Goal: Communication & Community: Answer question/provide support

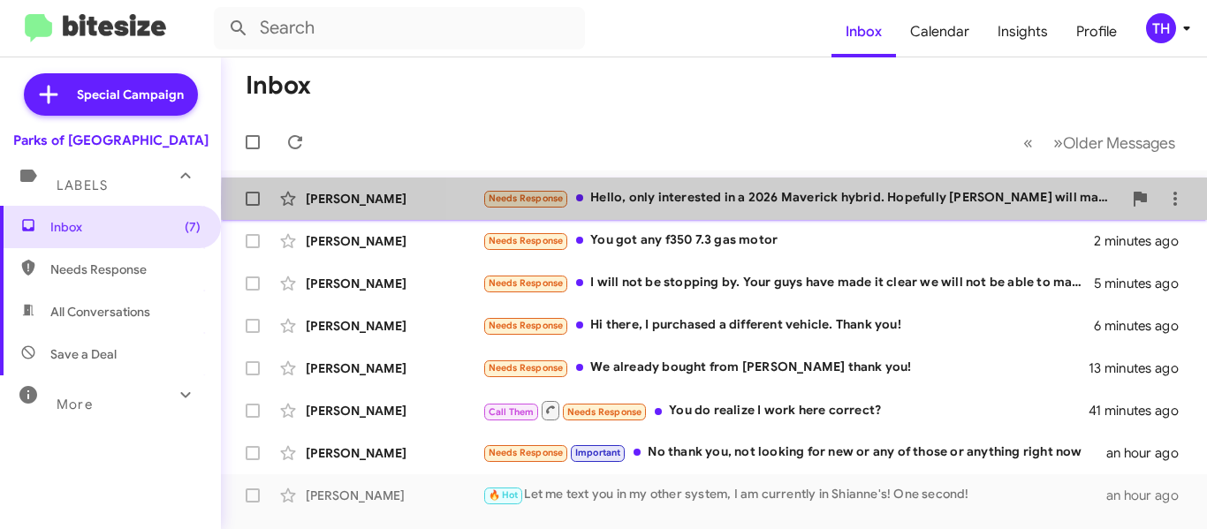
click at [984, 202] on div "Needs Response Hello, only interested in a 2026 Maverick hybrid. Hopefully [PER…" at bounding box center [803, 198] width 640 height 20
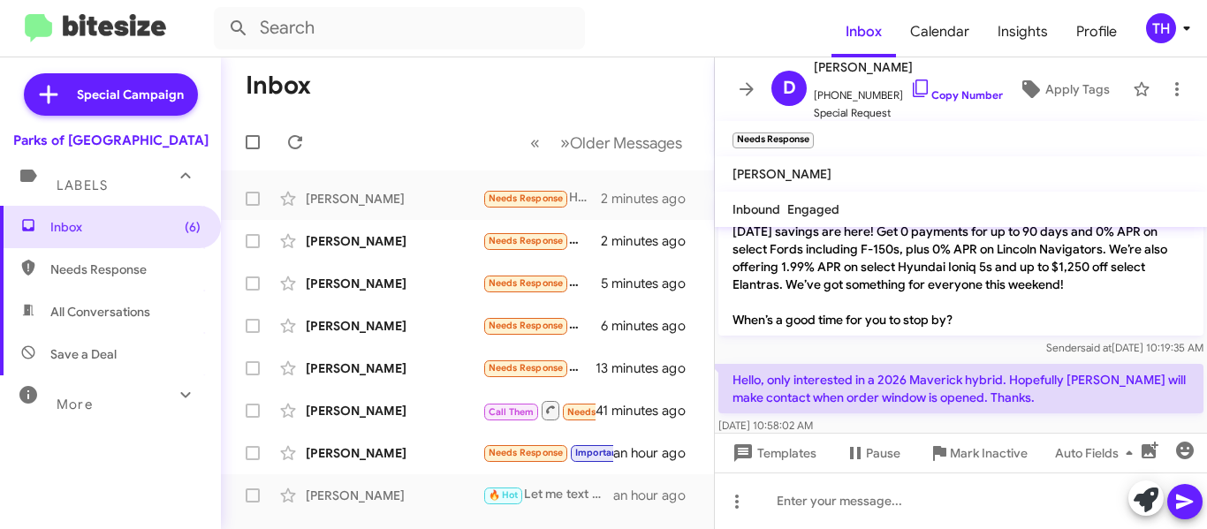
scroll to position [85, 0]
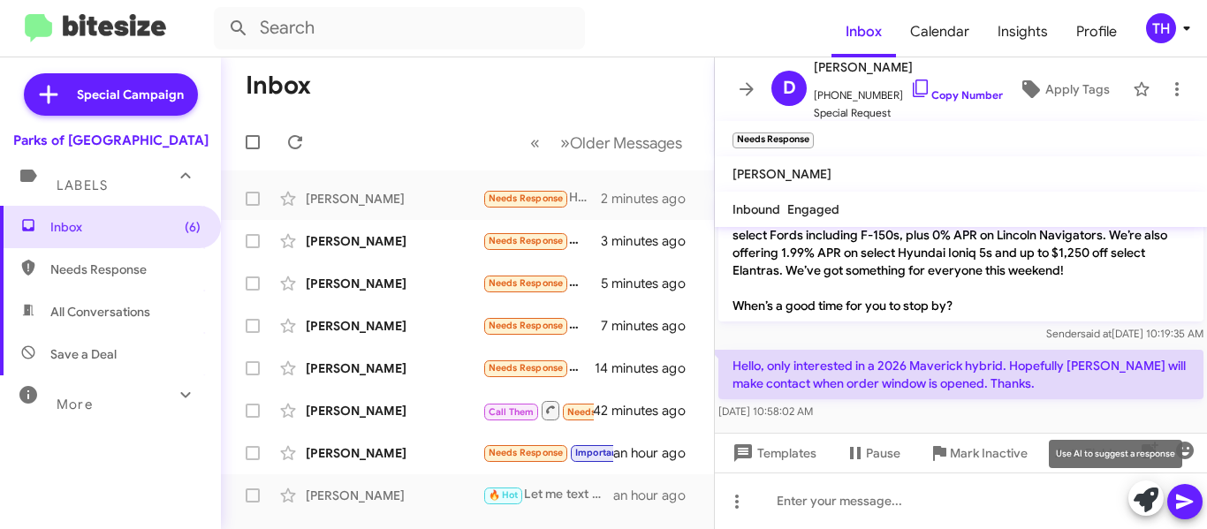
click at [1143, 494] on icon at bounding box center [1146, 500] width 25 height 25
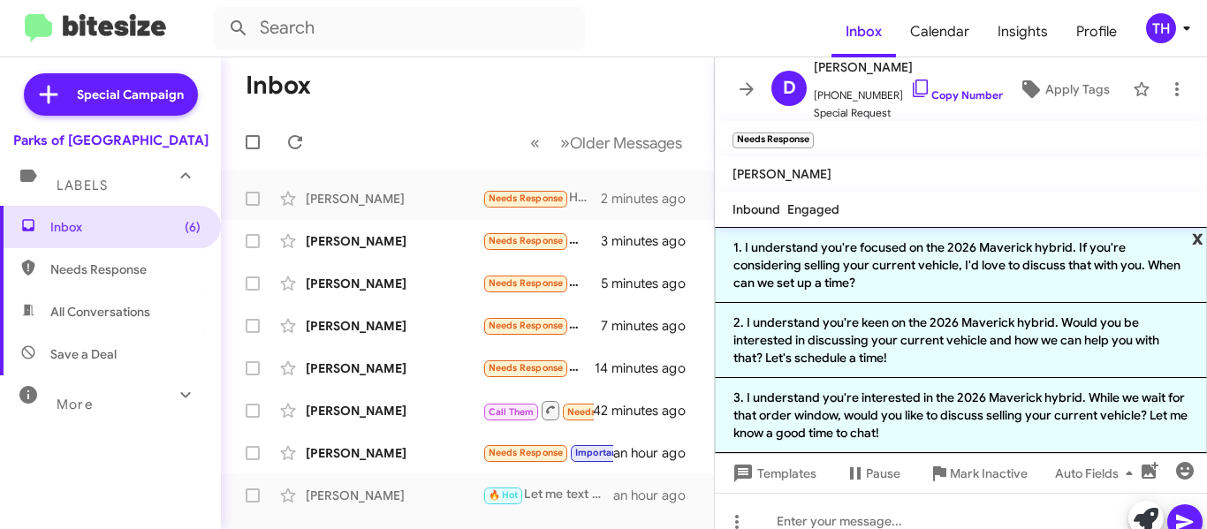
click at [1192, 237] on span "x" at bounding box center [1197, 237] width 11 height 21
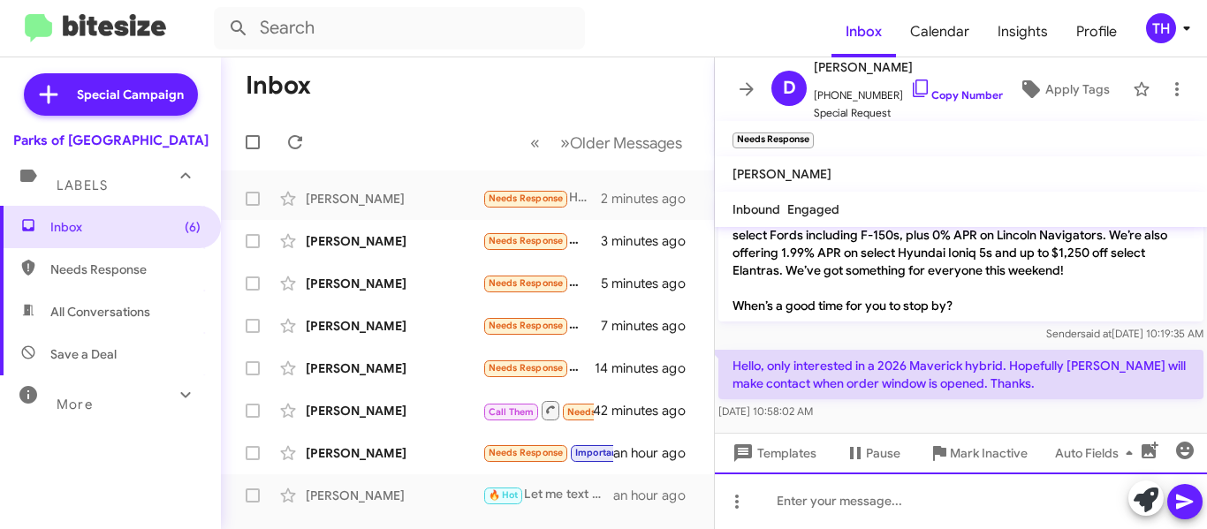
click at [855, 499] on div at bounding box center [961, 501] width 492 height 57
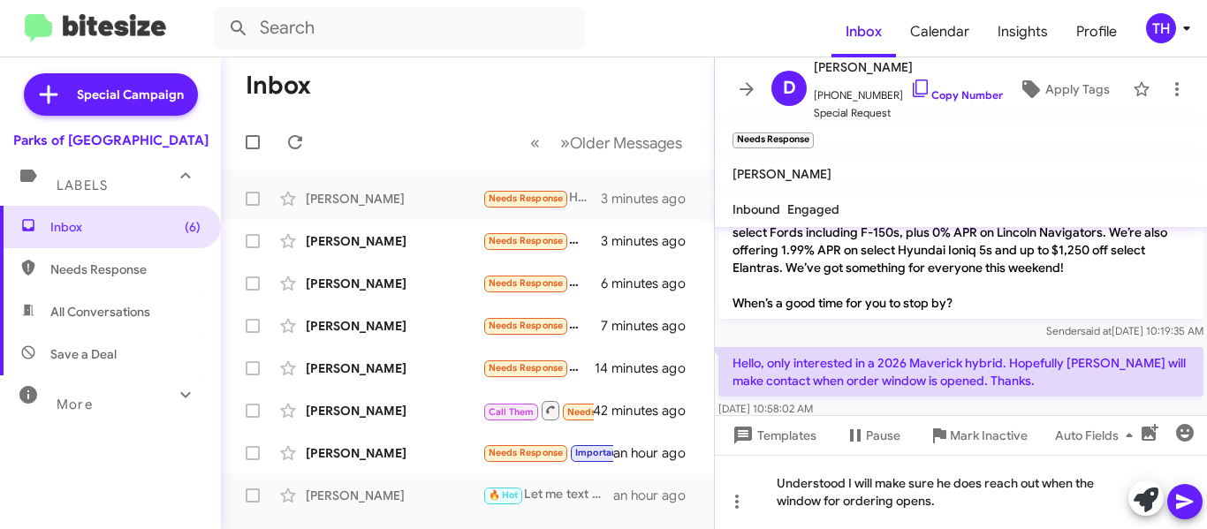
click at [1178, 498] on icon at bounding box center [1184, 502] width 17 height 15
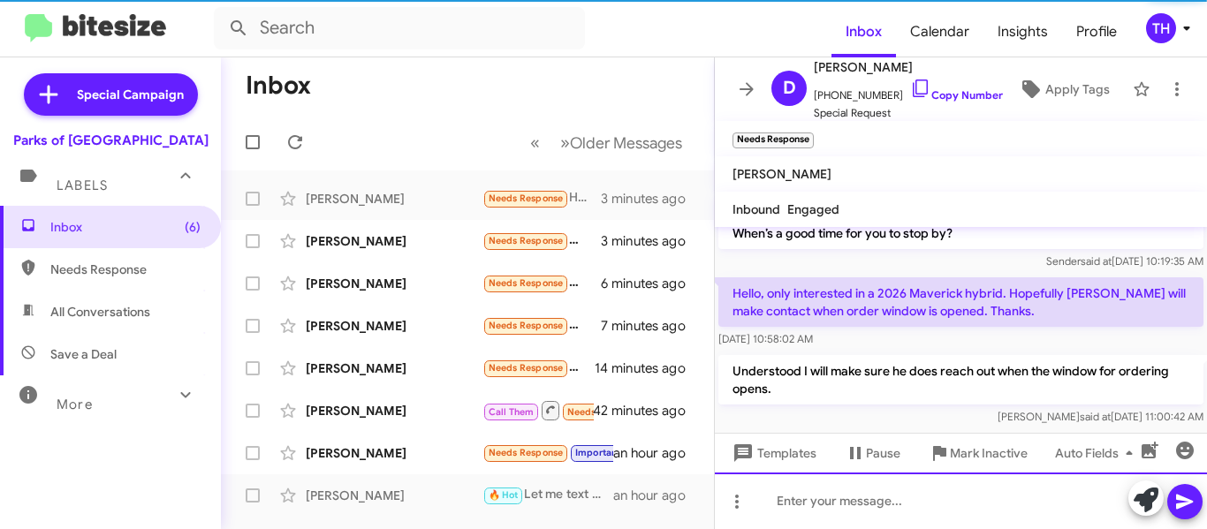
scroll to position [169, 0]
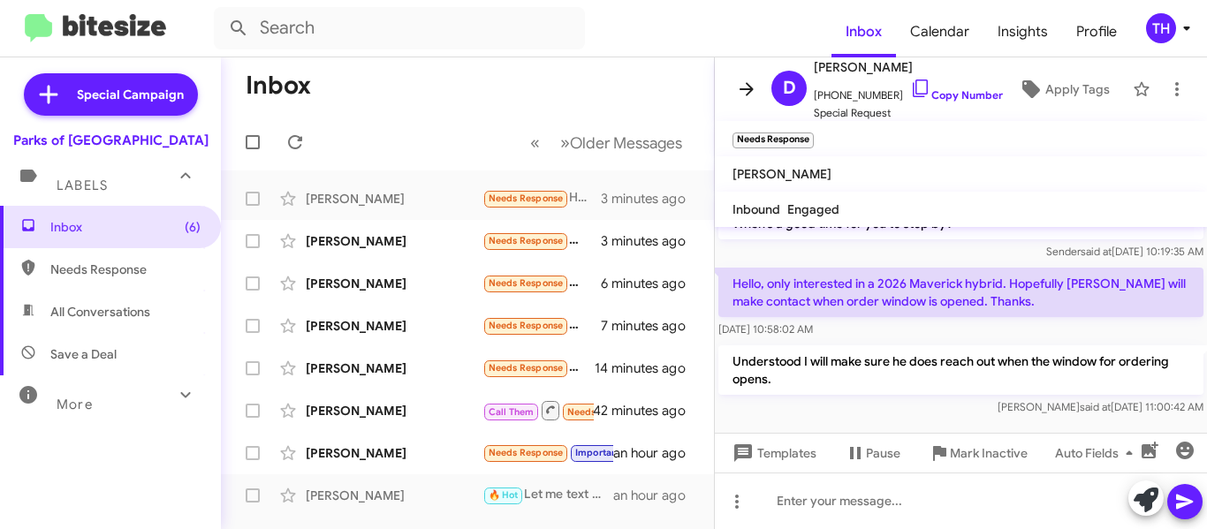
click at [743, 99] on icon at bounding box center [746, 89] width 21 height 21
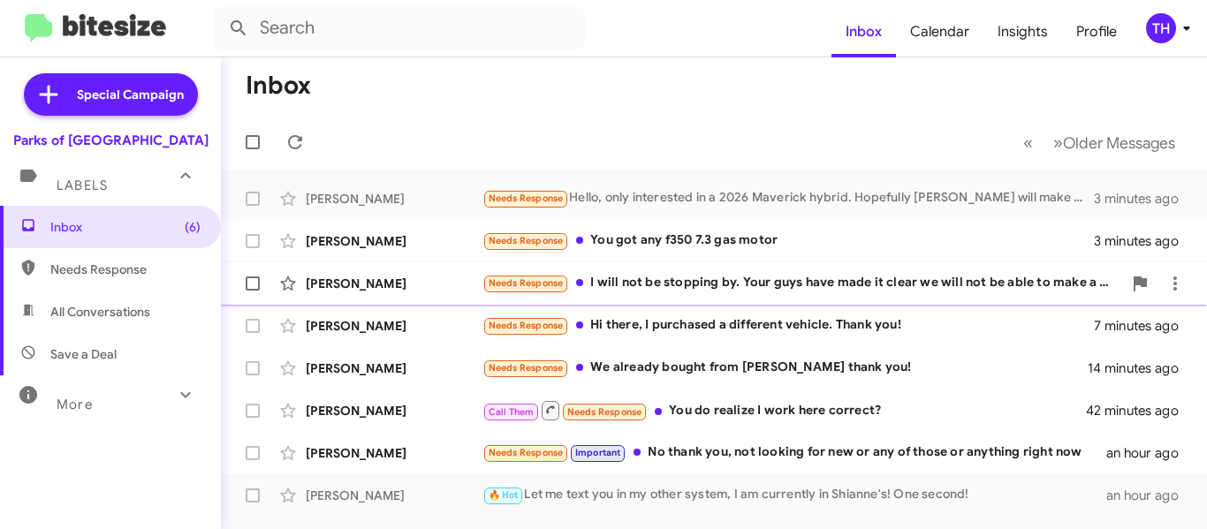
click at [854, 277] on div "Needs Response I will not be stopping by. Your guys have made it clear we will …" at bounding box center [803, 283] width 640 height 20
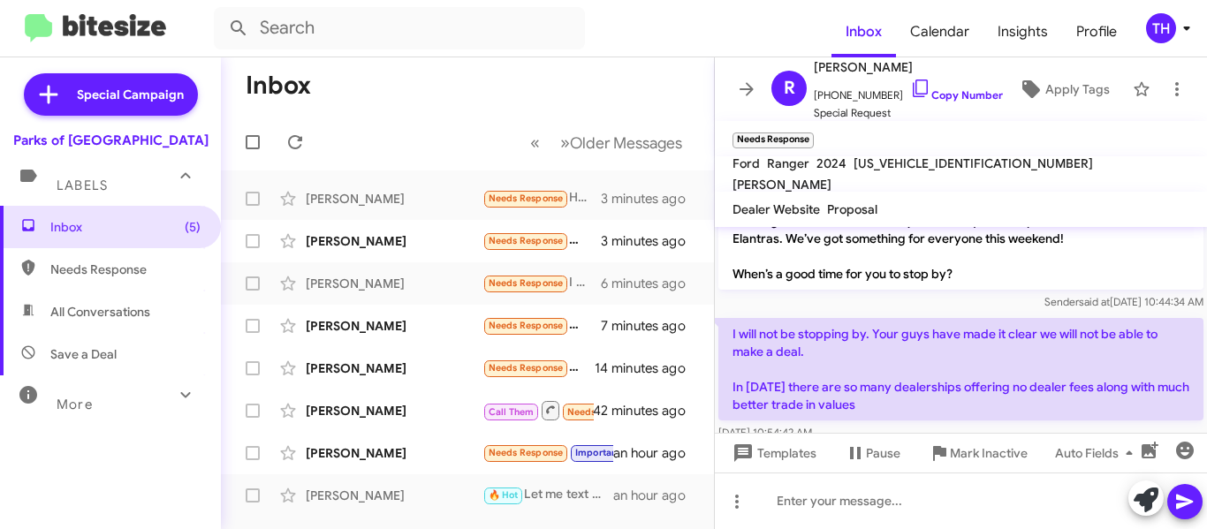
scroll to position [222, 0]
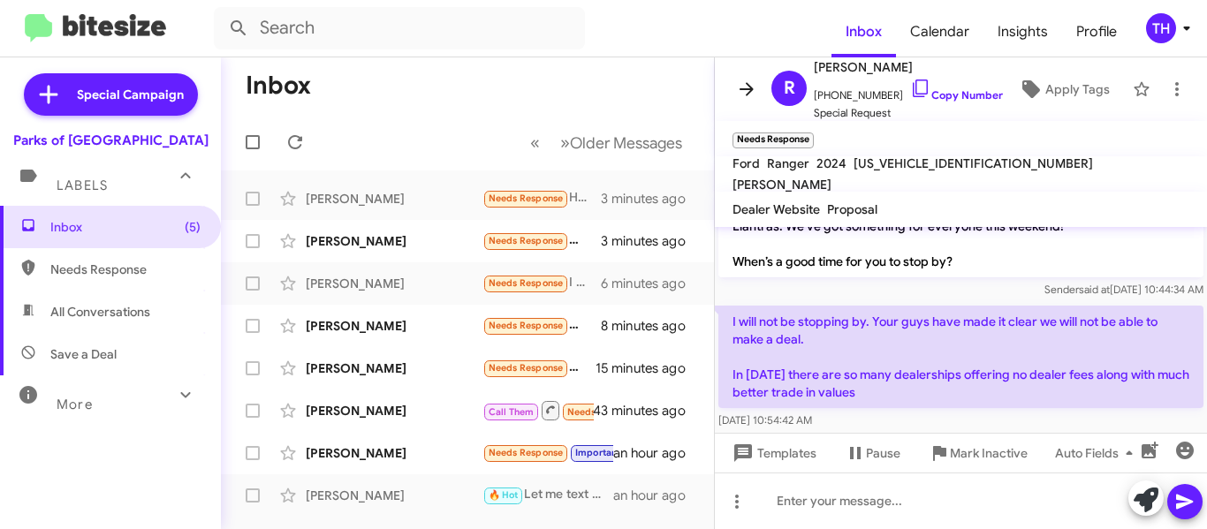
click at [745, 89] on icon at bounding box center [747, 88] width 14 height 13
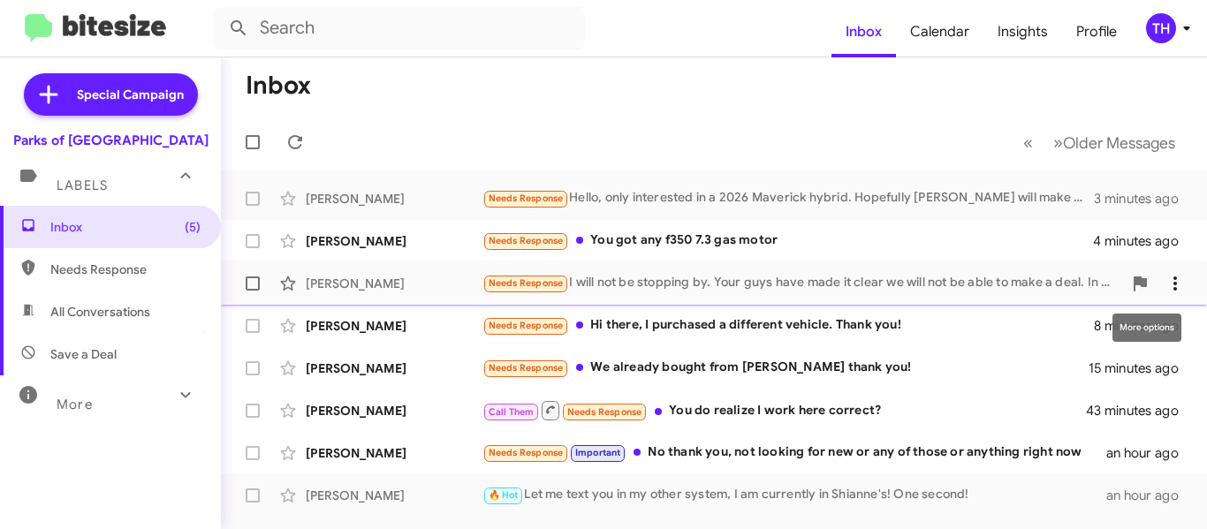
click at [1166, 277] on icon at bounding box center [1175, 283] width 21 height 21
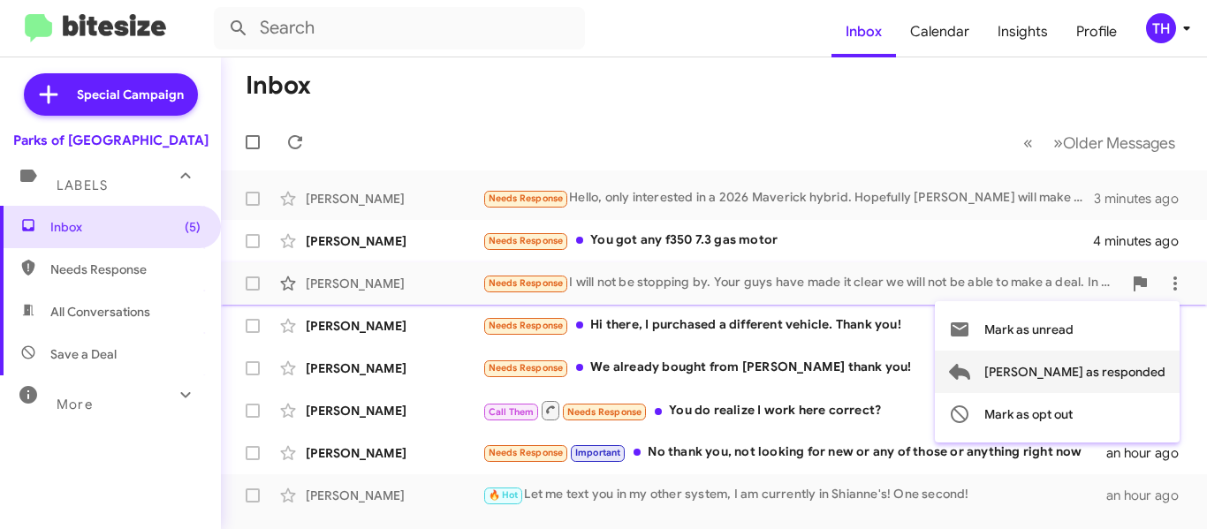
click at [1055, 378] on span "[PERSON_NAME] as responded" at bounding box center [1074, 372] width 181 height 42
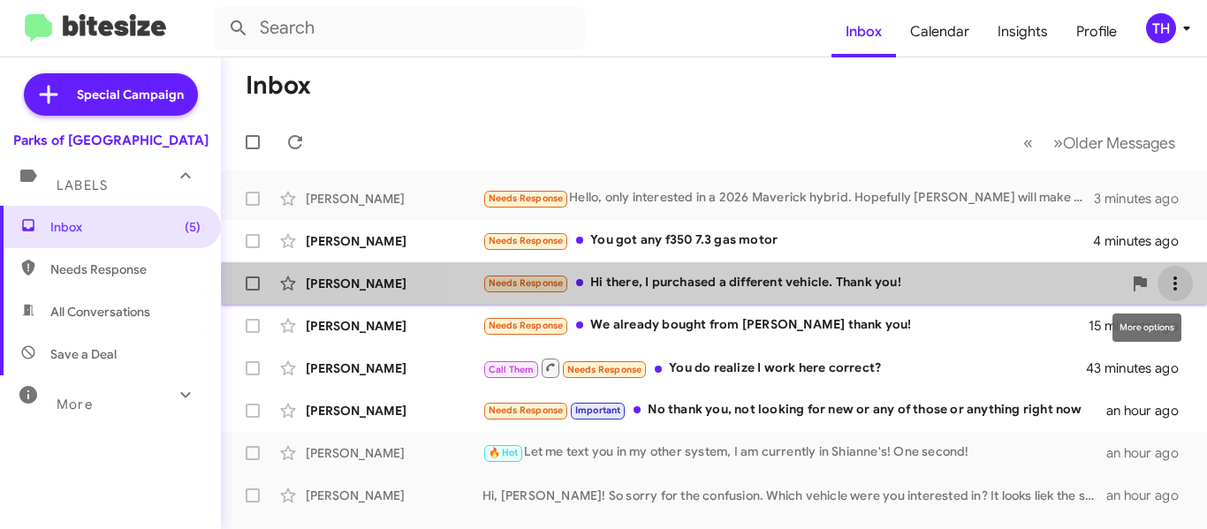
click at [1168, 280] on icon at bounding box center [1175, 283] width 21 height 21
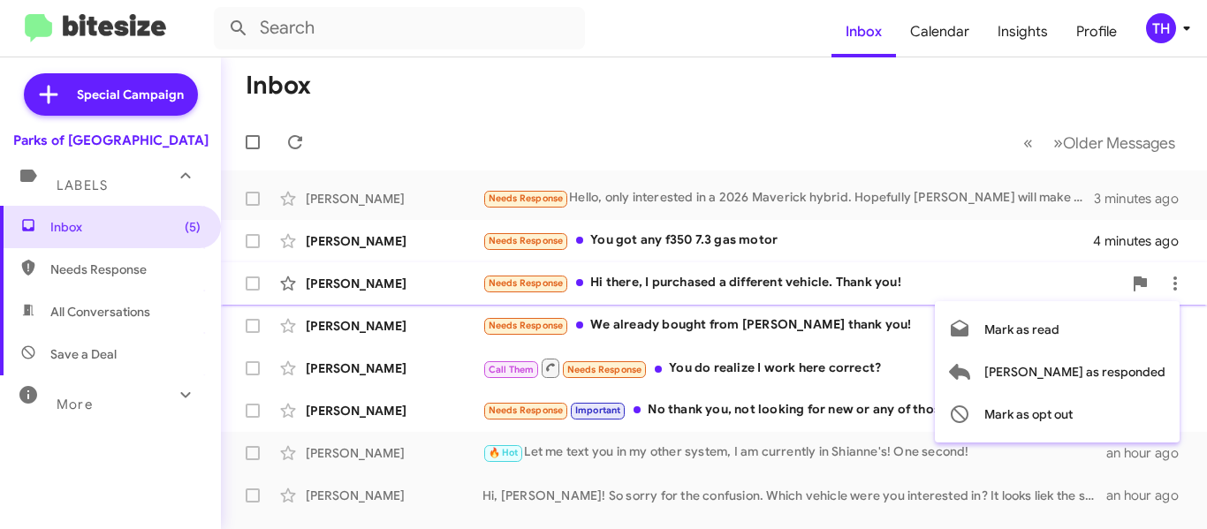
click at [657, 277] on div at bounding box center [603, 264] width 1207 height 529
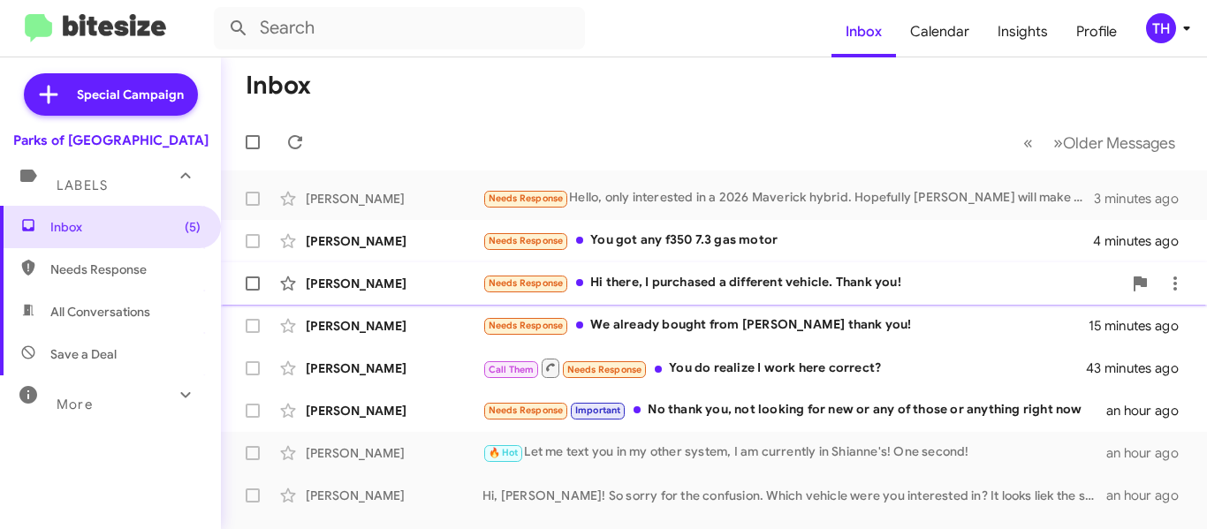
click at [814, 281] on div "Needs Response Hi there, I purchased a different vehicle. Thank you!" at bounding box center [803, 283] width 640 height 20
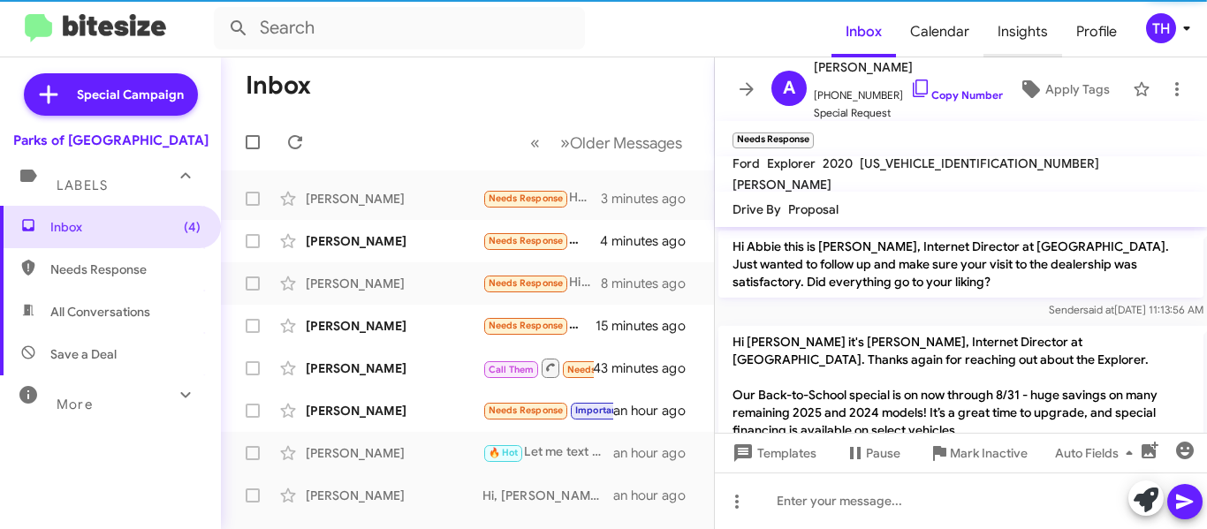
scroll to position [460, 0]
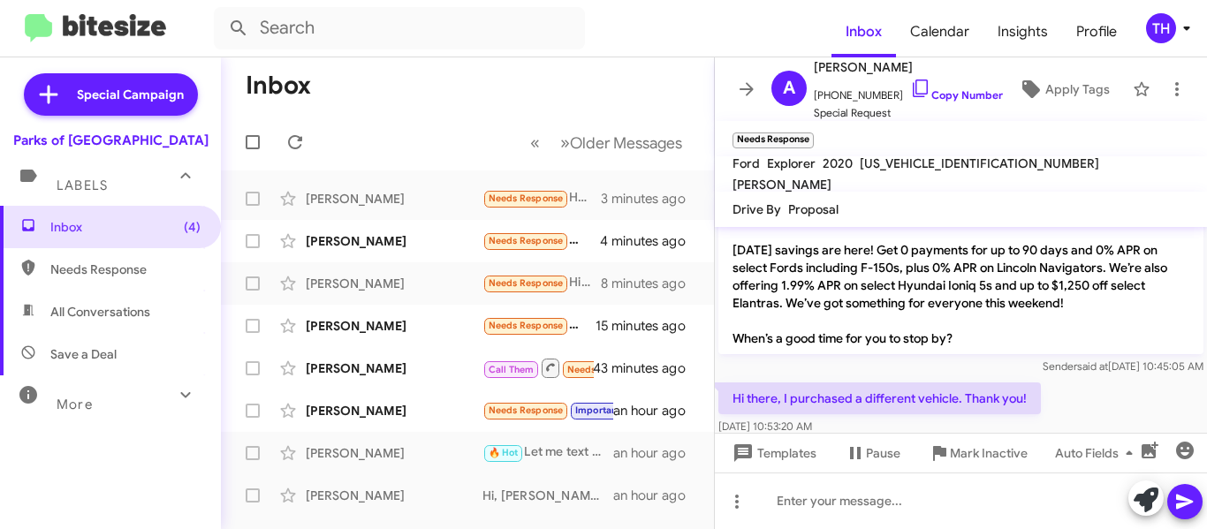
drag, startPoint x: 906, startPoint y: 85, endPoint x: 706, endPoint y: 53, distance: 202.2
click at [910, 85] on icon at bounding box center [920, 88] width 21 height 21
drag, startPoint x: 790, startPoint y: 405, endPoint x: 960, endPoint y: 403, distance: 169.7
click at [960, 403] on p "Hi there, I purchased a different vehicle. Thank you!" at bounding box center [879, 399] width 323 height 32
copy p "purchased a different vehicle."
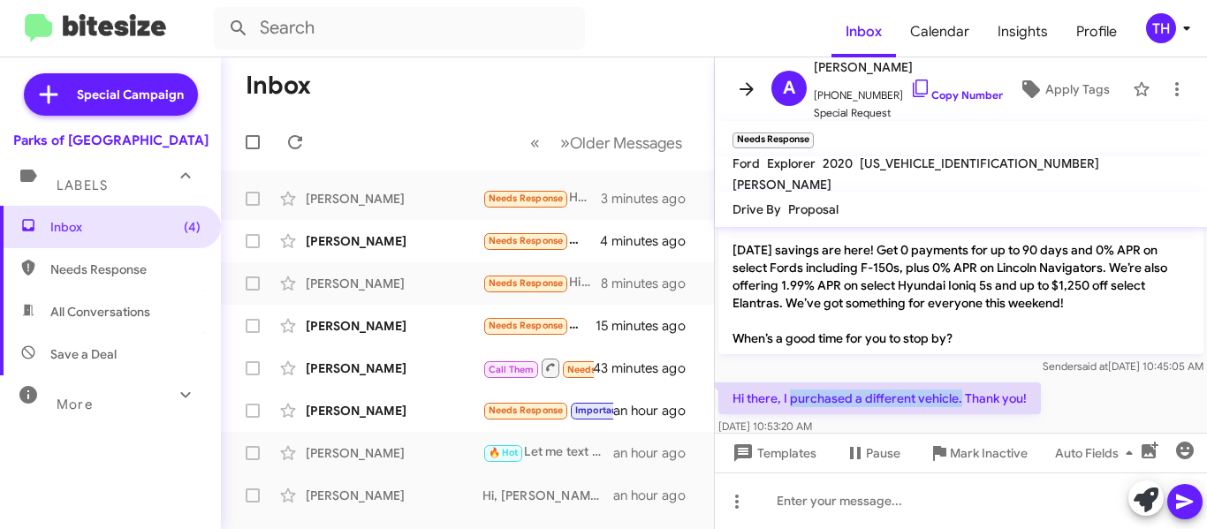
click at [749, 95] on icon at bounding box center [747, 88] width 14 height 13
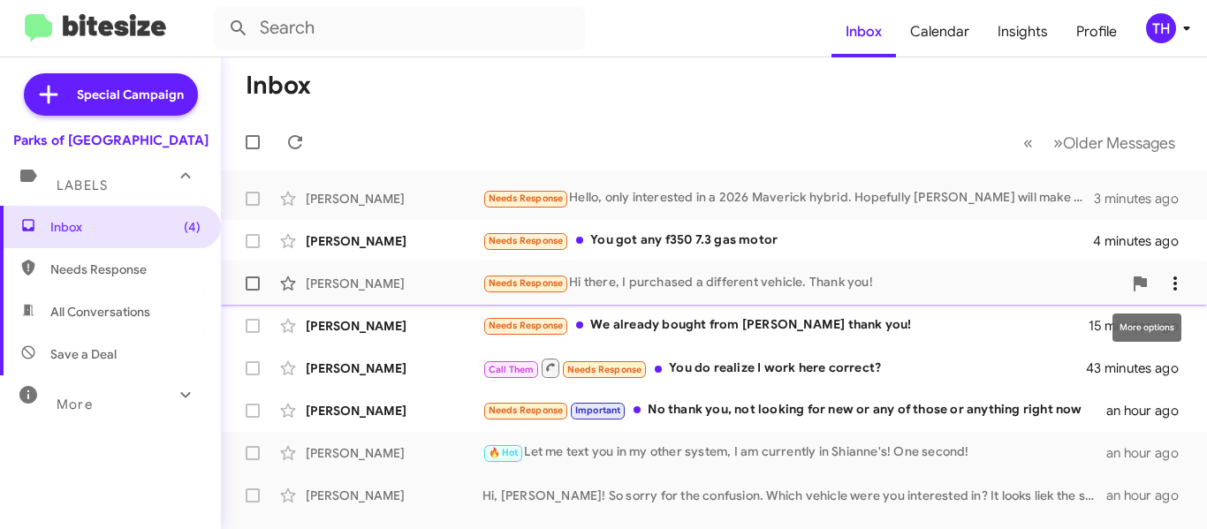
click at [1165, 280] on icon at bounding box center [1175, 283] width 21 height 21
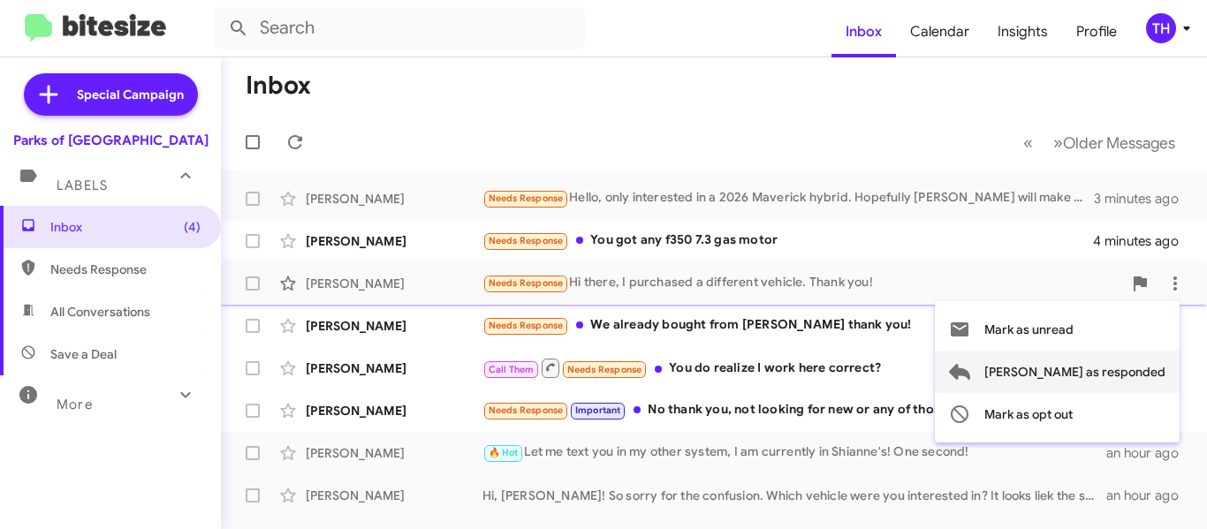
click at [1091, 367] on span "[PERSON_NAME] as responded" at bounding box center [1074, 372] width 181 height 42
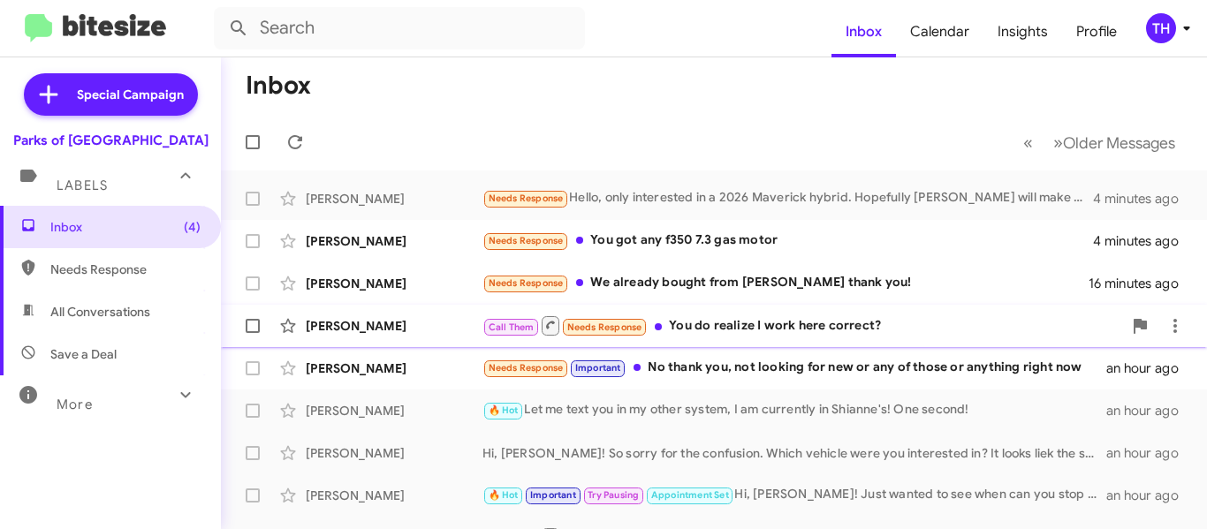
click at [892, 334] on div "Call Them Needs Response You do realize I work here correct?" at bounding box center [803, 326] width 640 height 22
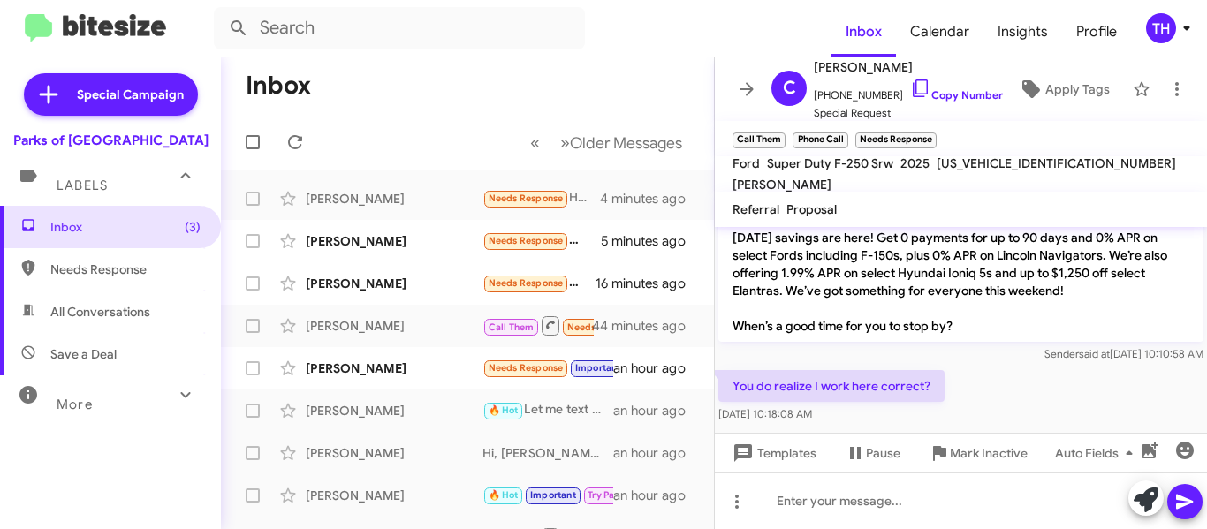
scroll to position [189, 0]
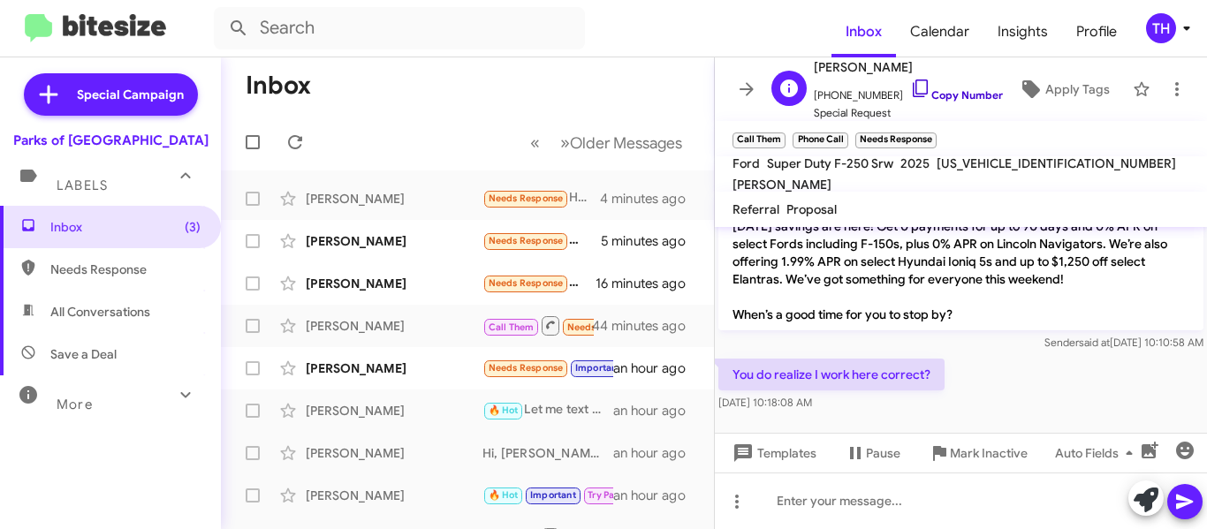
click at [910, 85] on icon at bounding box center [920, 88] width 21 height 21
click at [828, 512] on div at bounding box center [961, 501] width 492 height 57
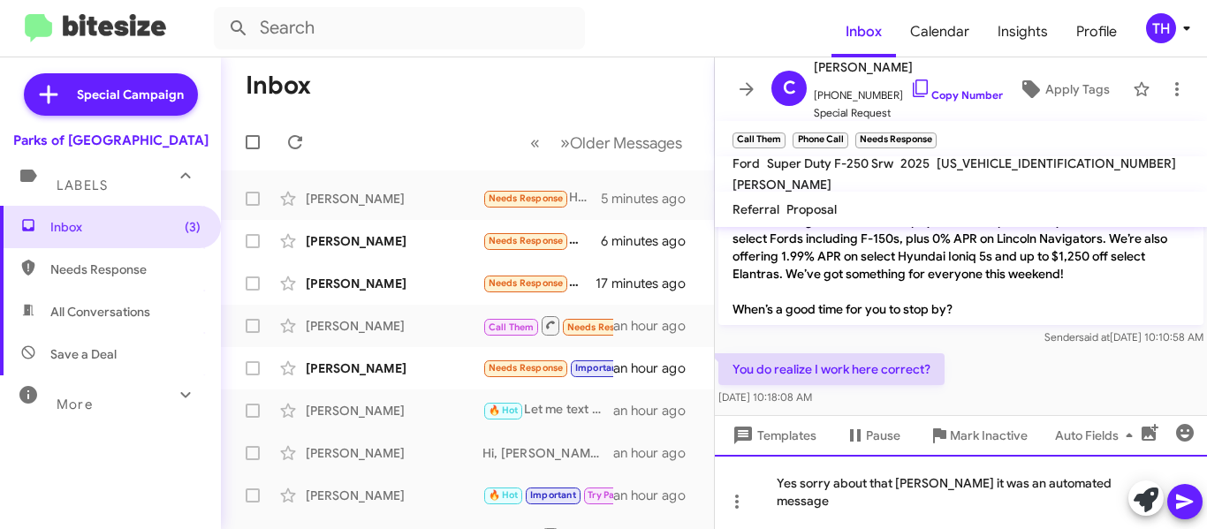
click at [951, 503] on div "Yes sorry about that [PERSON_NAME] it was an automated message" at bounding box center [961, 492] width 492 height 74
click at [1092, 486] on div "Yes sorry about that [PERSON_NAME] it was an automated message that was sent ou…" at bounding box center [961, 492] width 492 height 74
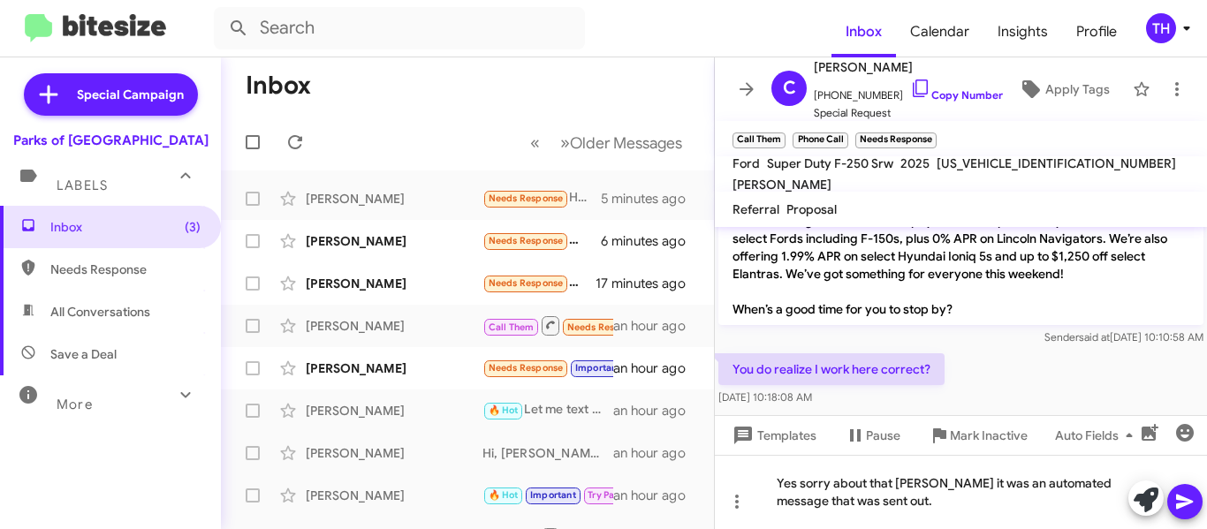
click at [1183, 502] on icon at bounding box center [1184, 501] width 21 height 21
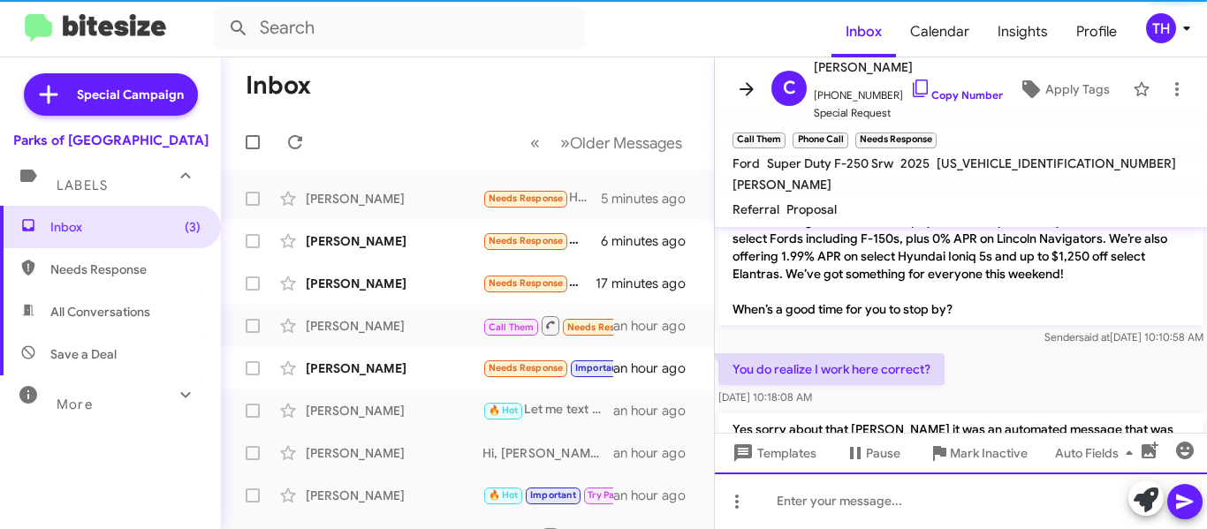
scroll to position [0, 0]
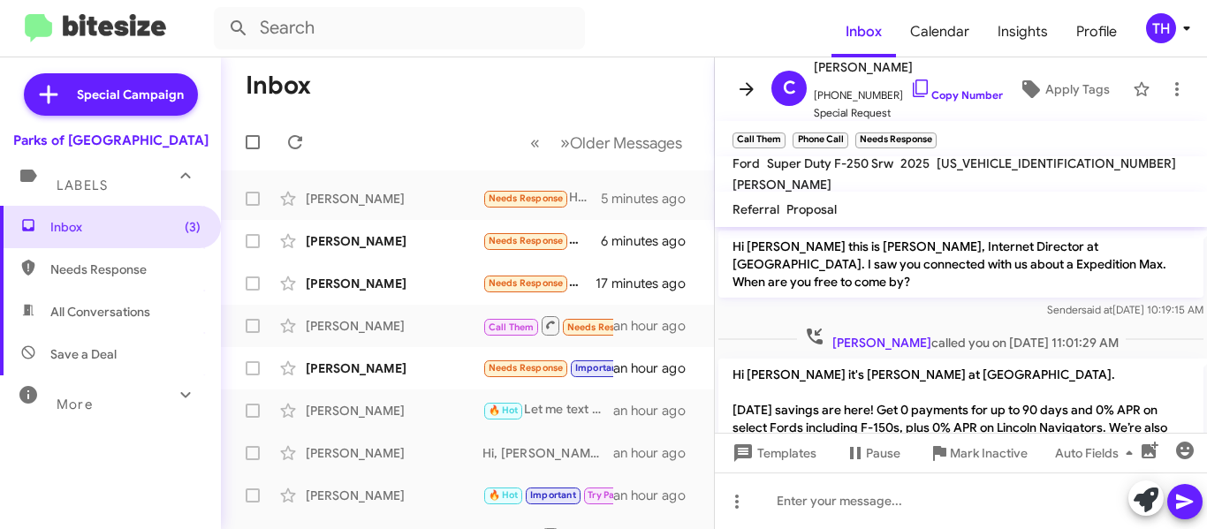
click at [753, 89] on icon at bounding box center [747, 88] width 14 height 13
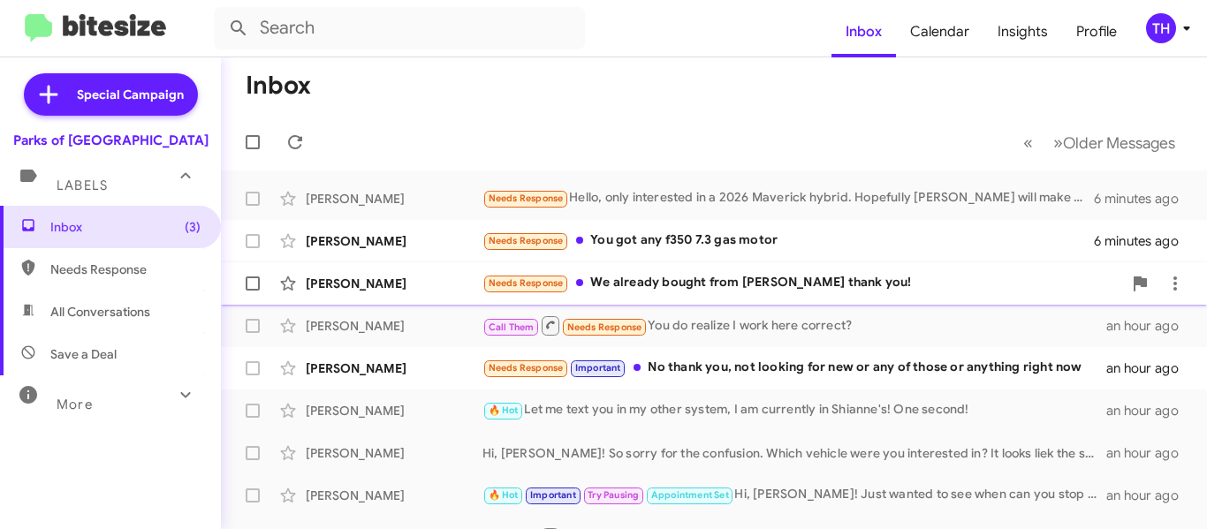
click at [785, 288] on div "Needs Response We already bought from [PERSON_NAME] thank you!" at bounding box center [803, 283] width 640 height 20
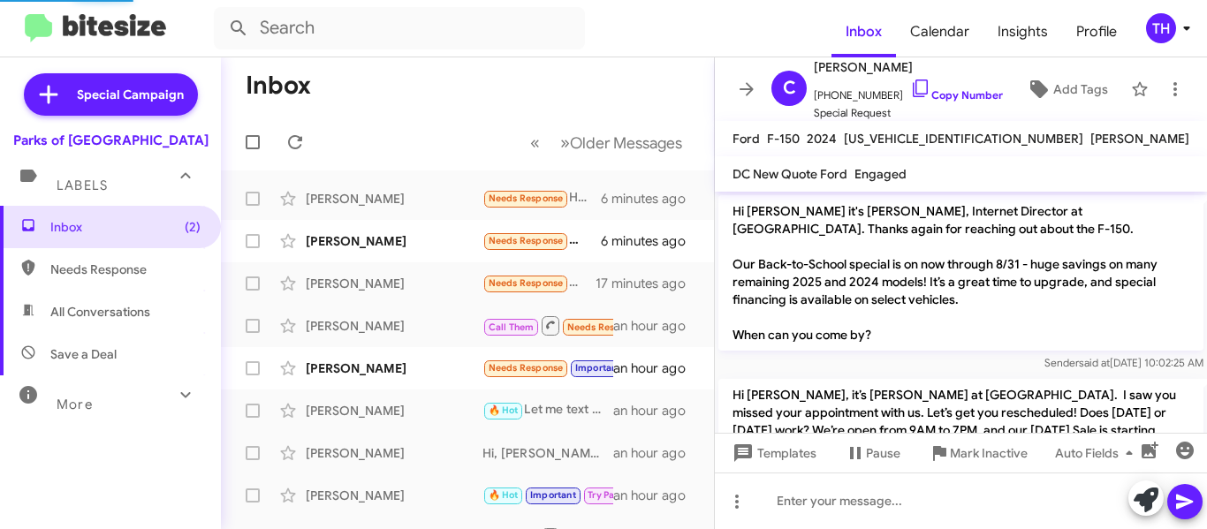
scroll to position [340, 0]
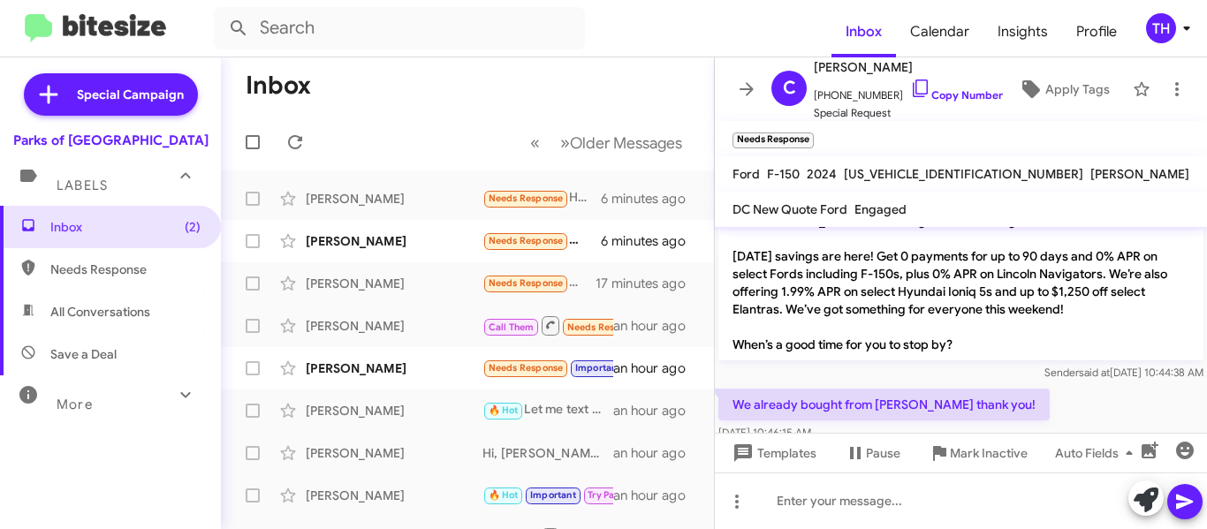
click at [942, 407] on mat-tooltip-component "Mark Inactive" at bounding box center [978, 410] width 94 height 53
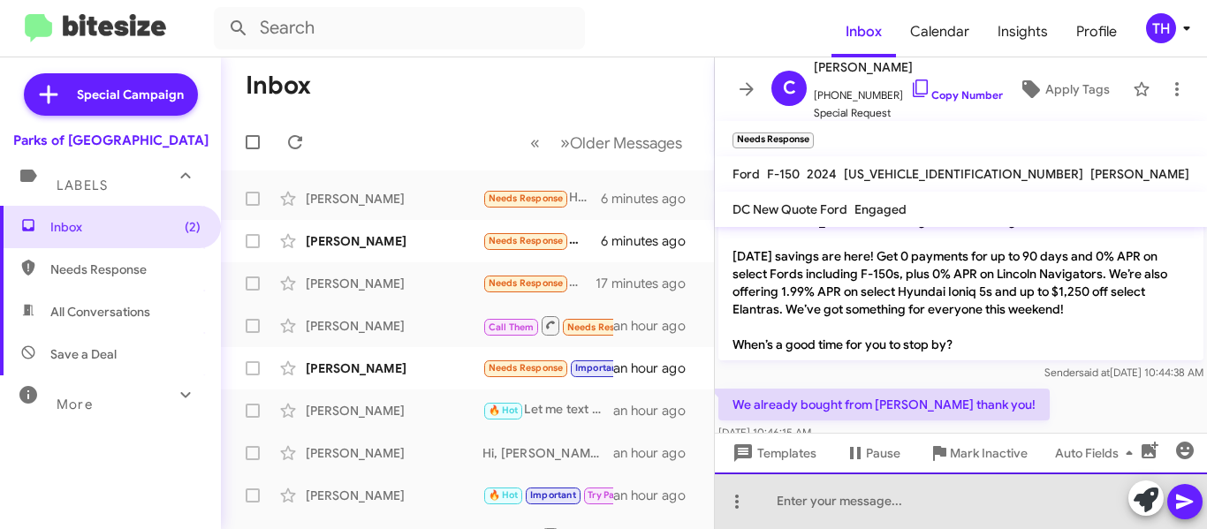
click at [878, 498] on div at bounding box center [961, 501] width 492 height 57
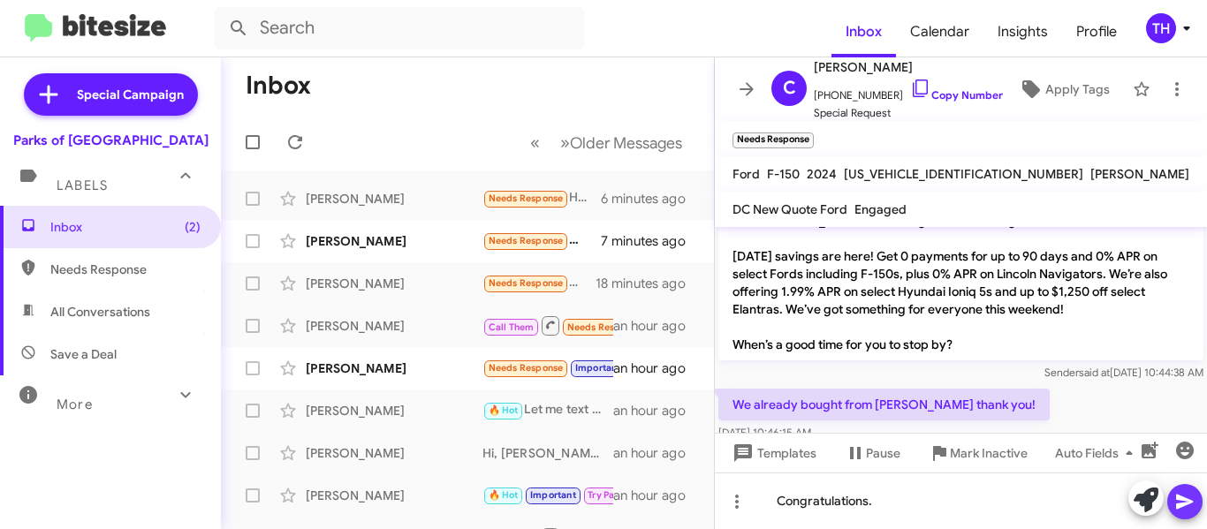
click at [1182, 508] on icon at bounding box center [1184, 501] width 21 height 21
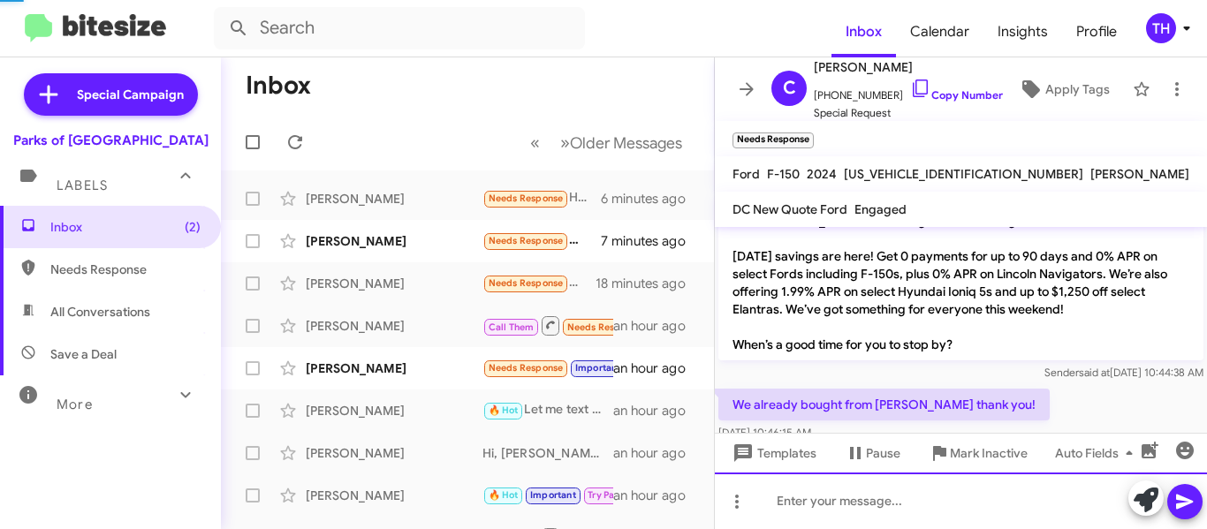
scroll to position [0, 0]
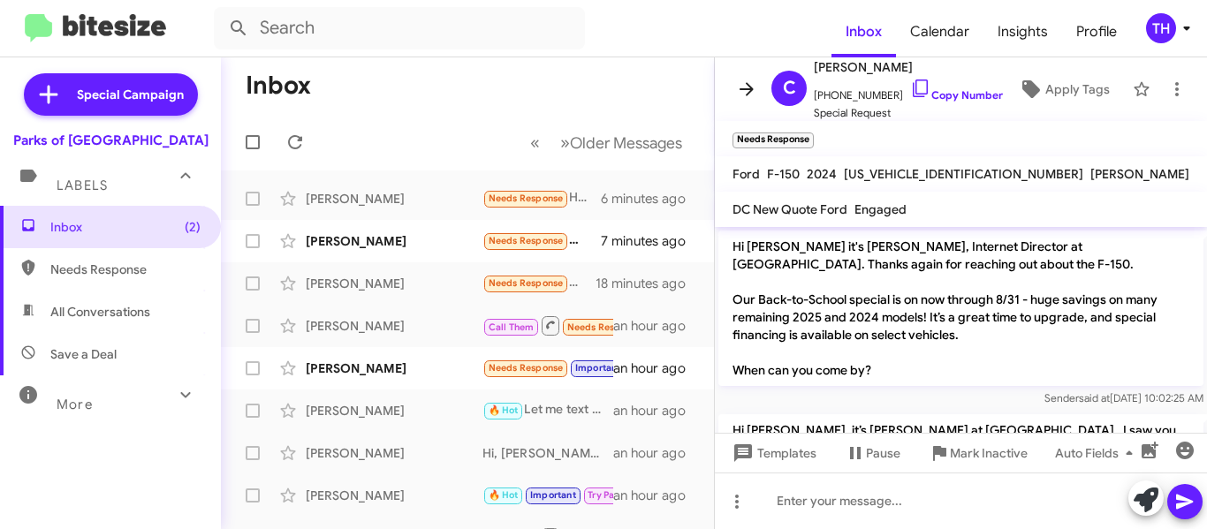
click at [750, 86] on icon at bounding box center [747, 88] width 14 height 13
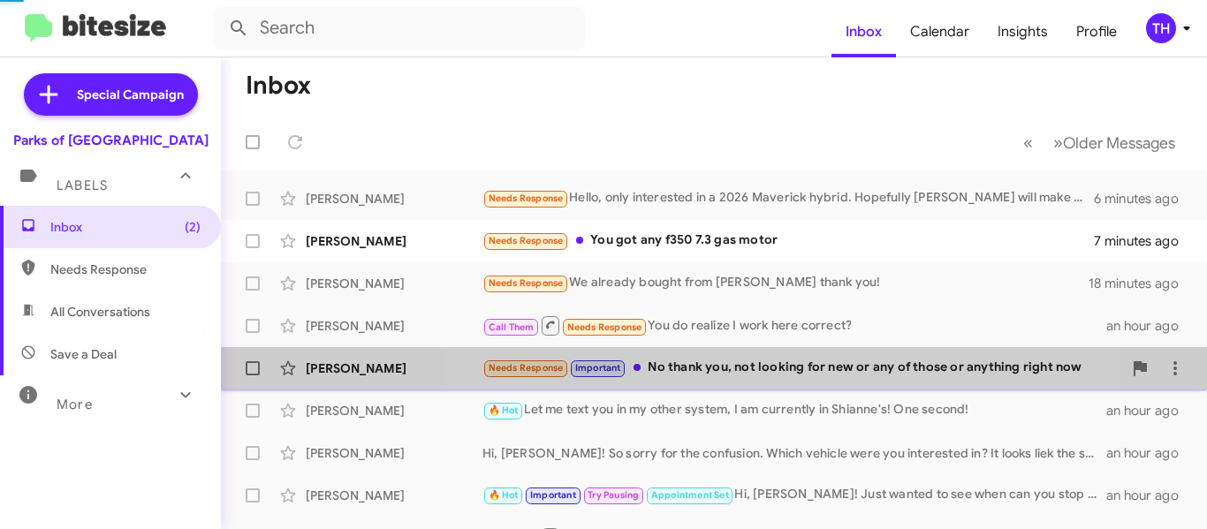
click at [764, 372] on div "Needs Response Important No thank you, not looking for new or any of those or a…" at bounding box center [803, 368] width 640 height 20
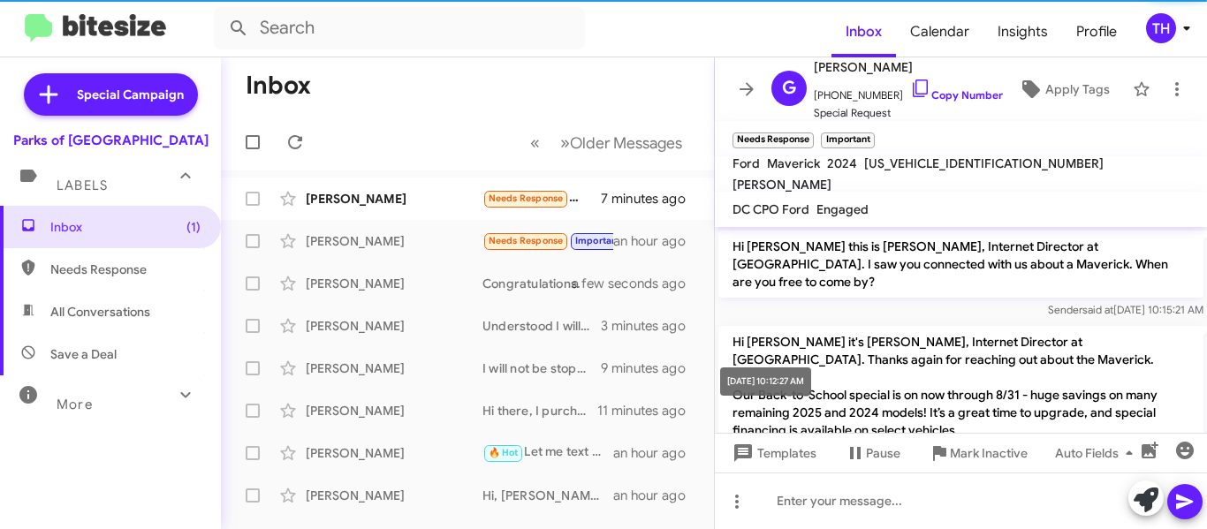
scroll to position [705, 0]
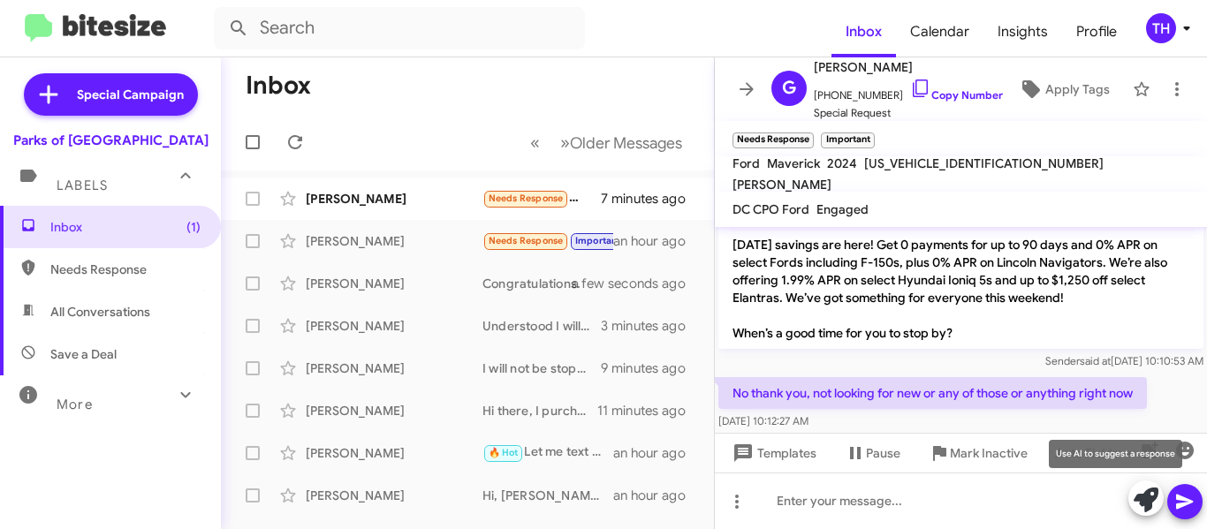
click at [1144, 510] on icon at bounding box center [1146, 500] width 25 height 25
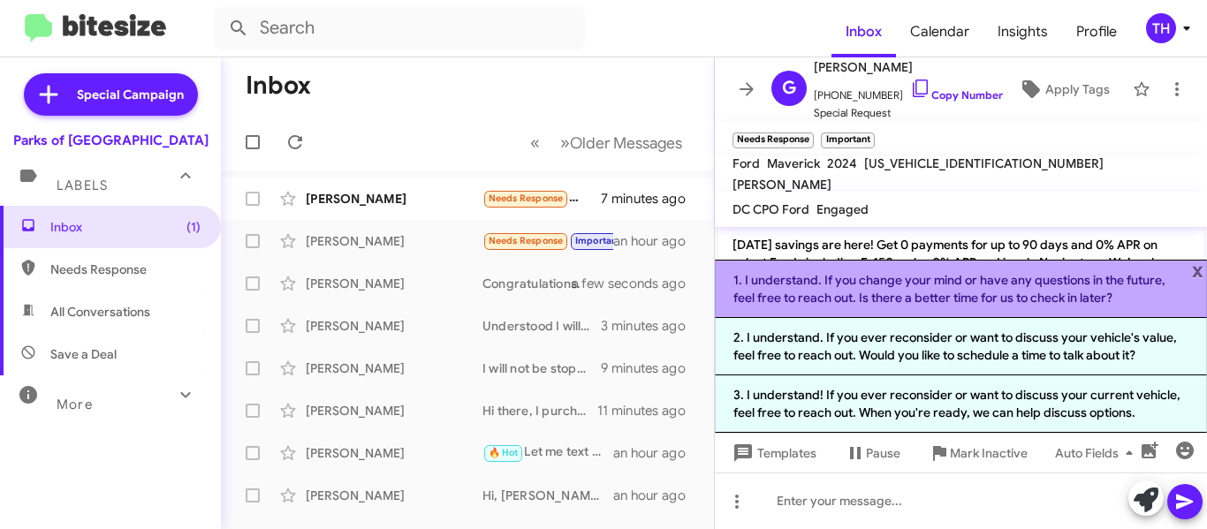
click at [901, 302] on li "1. I understand. If you change your mind or have any questions in the future, f…" at bounding box center [961, 289] width 492 height 58
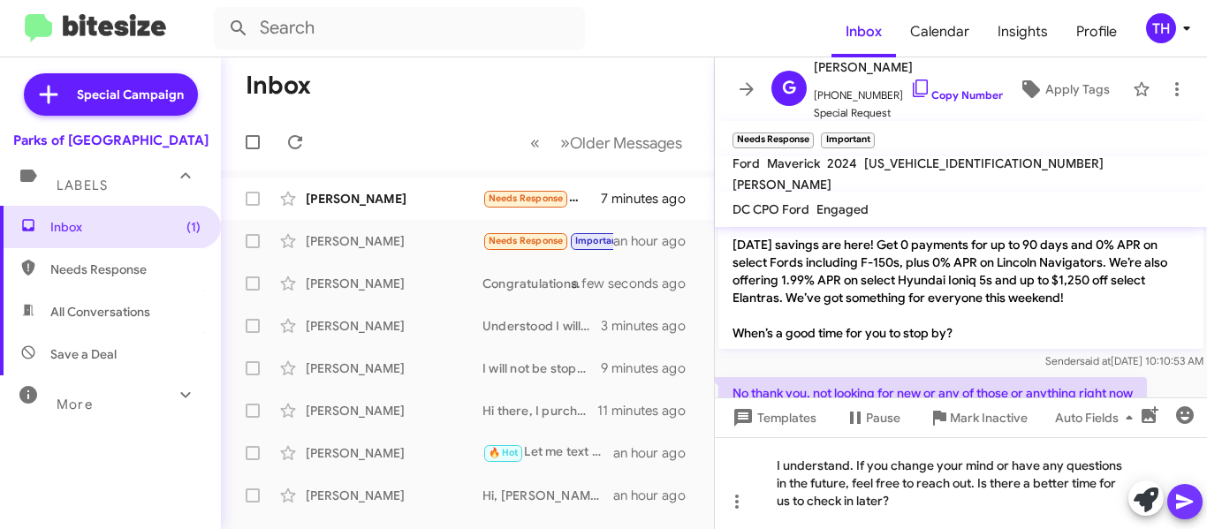
click at [1174, 498] on icon at bounding box center [1184, 501] width 21 height 21
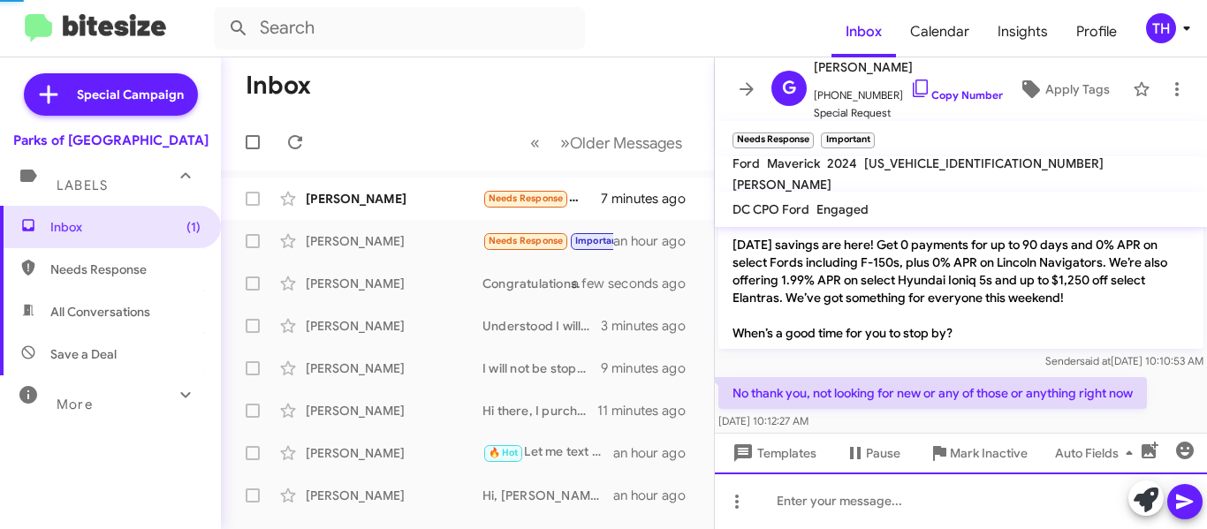
scroll to position [0, 0]
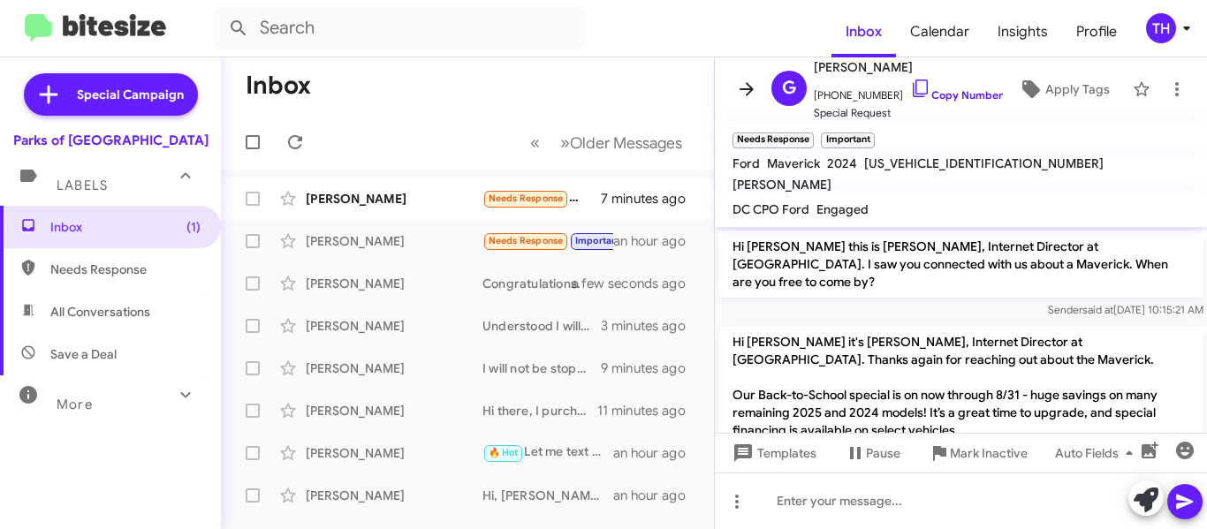
click at [749, 97] on icon at bounding box center [746, 89] width 21 height 21
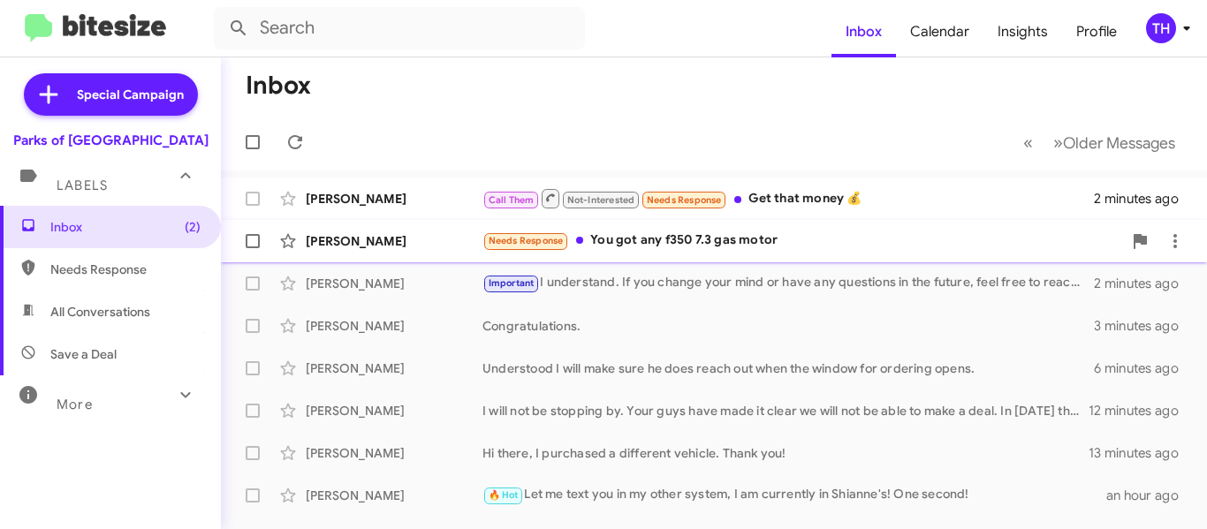
click at [681, 240] on div "Needs Response You got any f350 7.3 gas motor" at bounding box center [803, 241] width 640 height 20
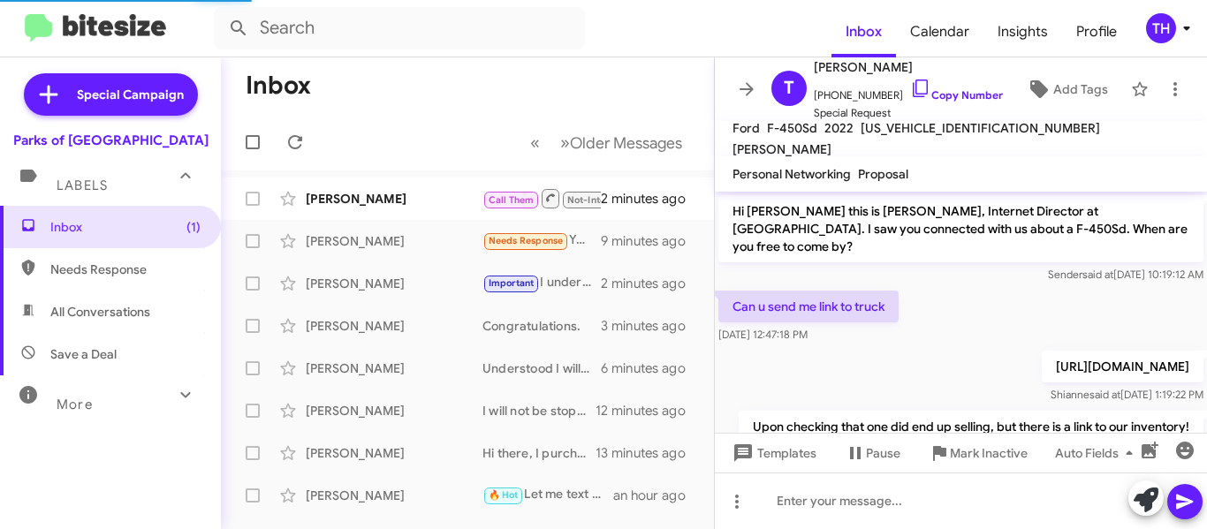
scroll to position [462, 0]
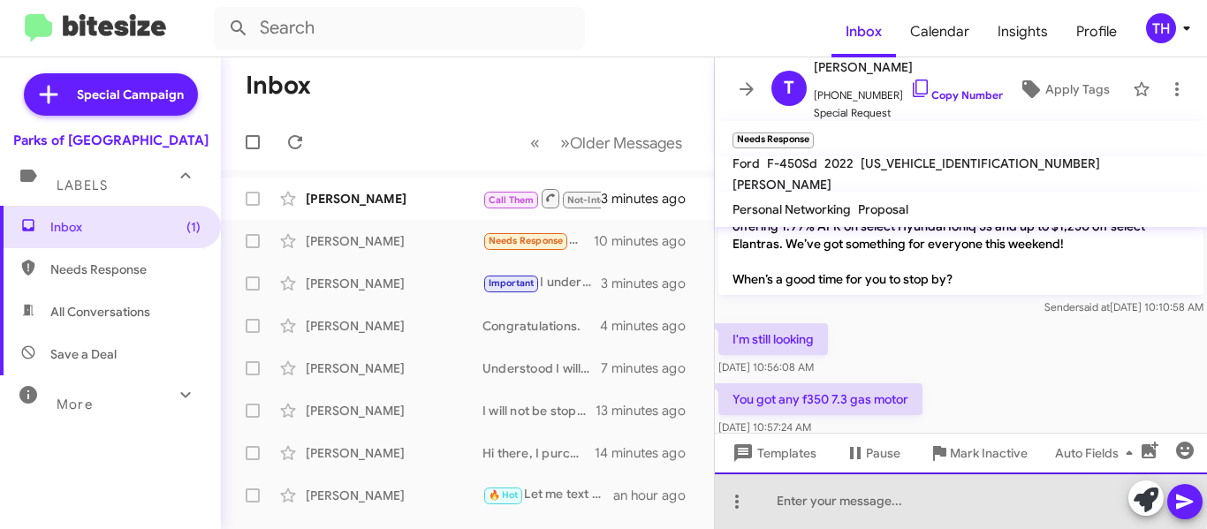
click at [814, 498] on div at bounding box center [961, 501] width 492 height 57
click at [838, 502] on div "Preowned only?" at bounding box center [961, 501] width 492 height 57
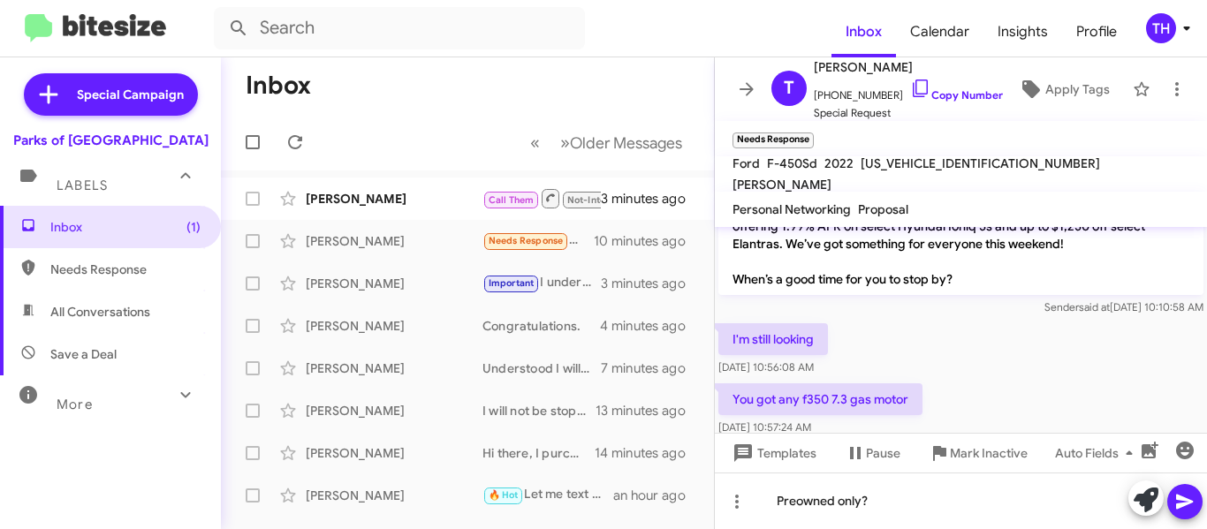
click at [1174, 505] on icon at bounding box center [1184, 501] width 21 height 21
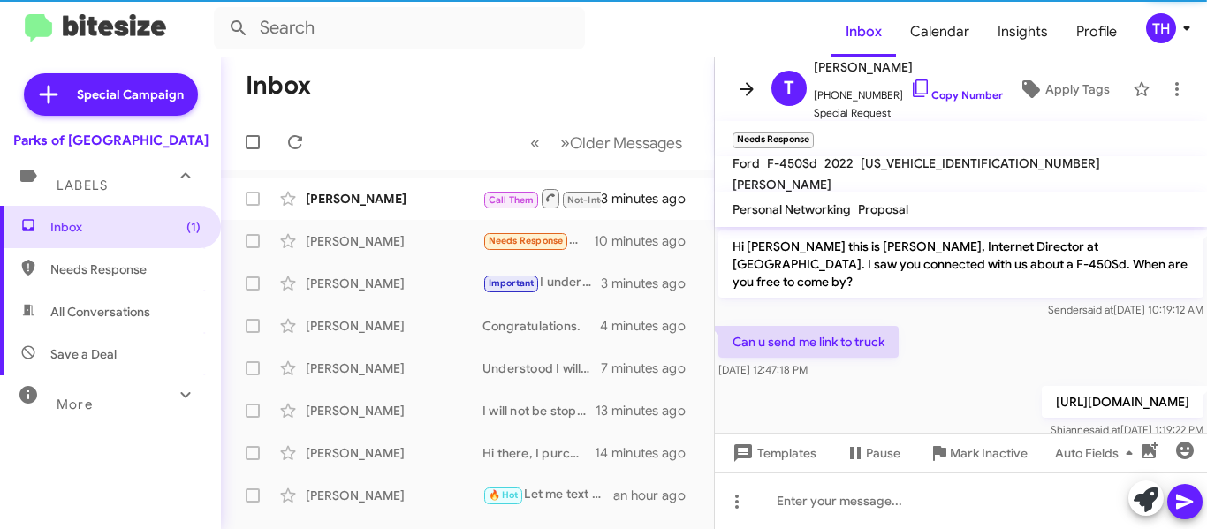
click at [736, 91] on icon at bounding box center [746, 89] width 21 height 21
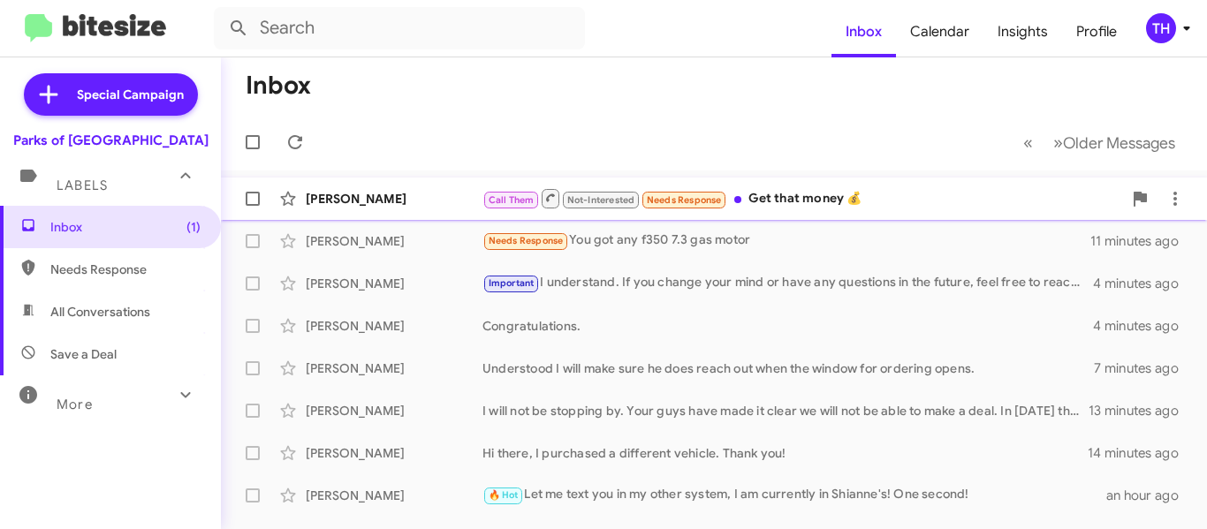
click at [815, 200] on div "Call Them Not-Interested Needs Response Get that money 💰" at bounding box center [803, 198] width 640 height 22
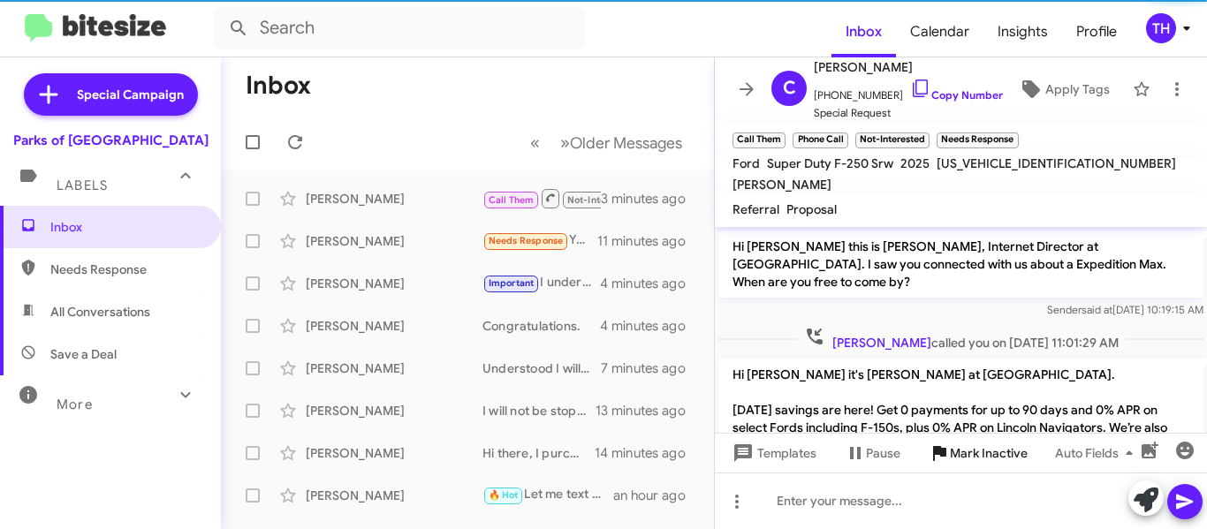
scroll to position [442, 0]
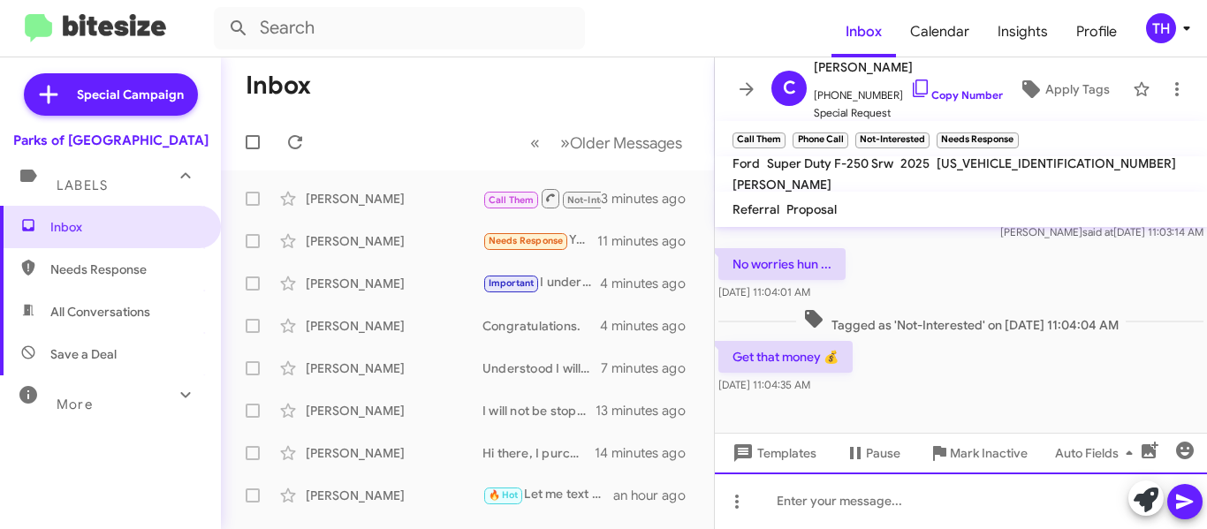
click at [842, 498] on div at bounding box center [961, 501] width 492 height 57
click at [1194, 453] on icon "button" at bounding box center [1184, 450] width 21 height 21
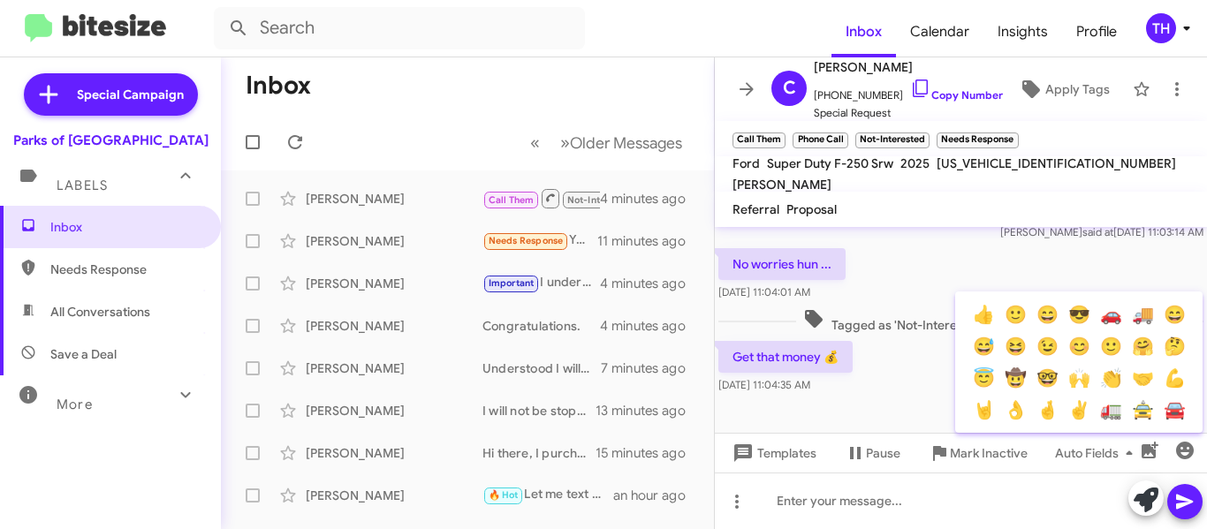
click at [898, 499] on div at bounding box center [603, 264] width 1207 height 529
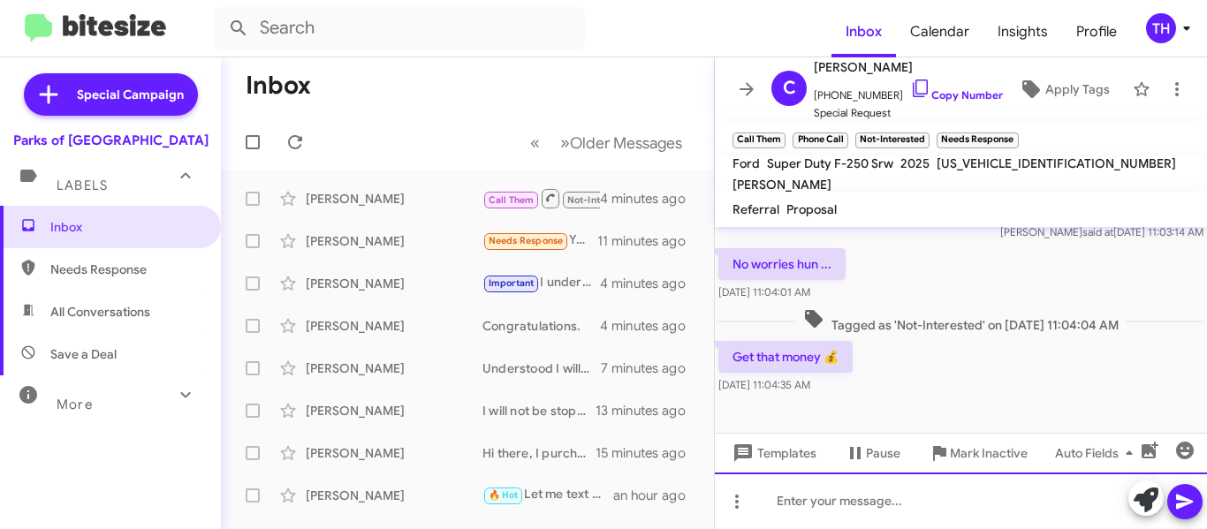
click at [895, 502] on div at bounding box center [961, 501] width 492 height 57
click at [825, 504] on div at bounding box center [961, 501] width 492 height 57
click at [750, 87] on icon at bounding box center [747, 88] width 14 height 13
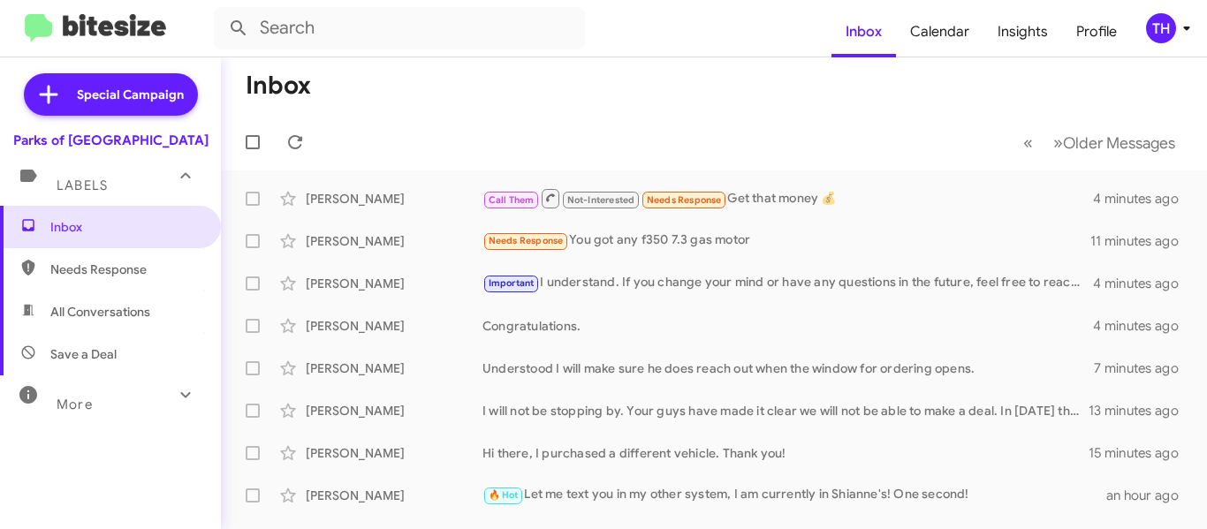
click at [453, 89] on mat-toolbar-row "Inbox" at bounding box center [714, 85] width 986 height 57
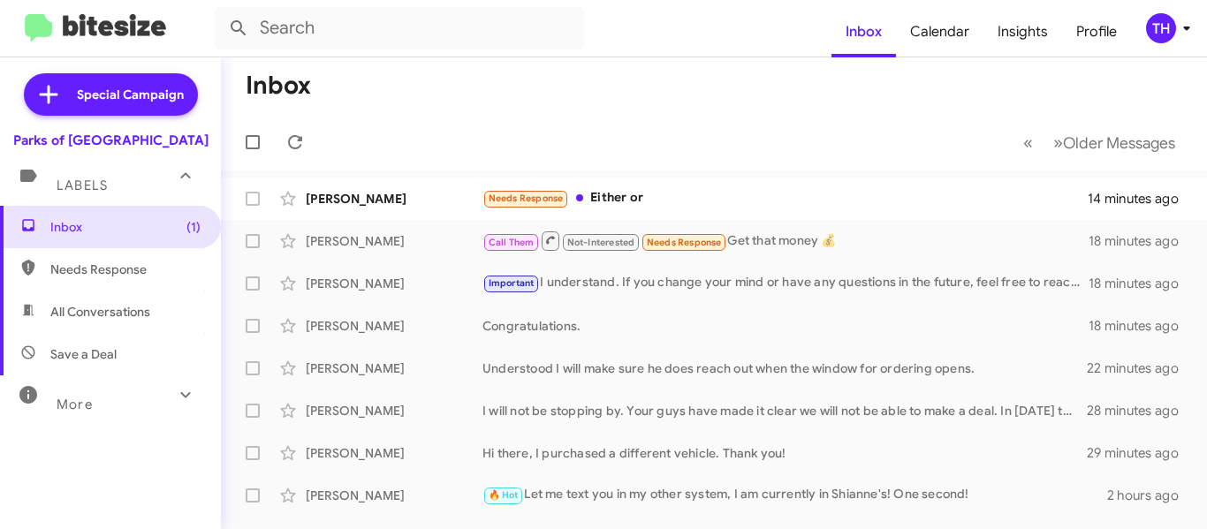
click at [1069, 78] on mat-toolbar-row "Inbox" at bounding box center [714, 85] width 986 height 57
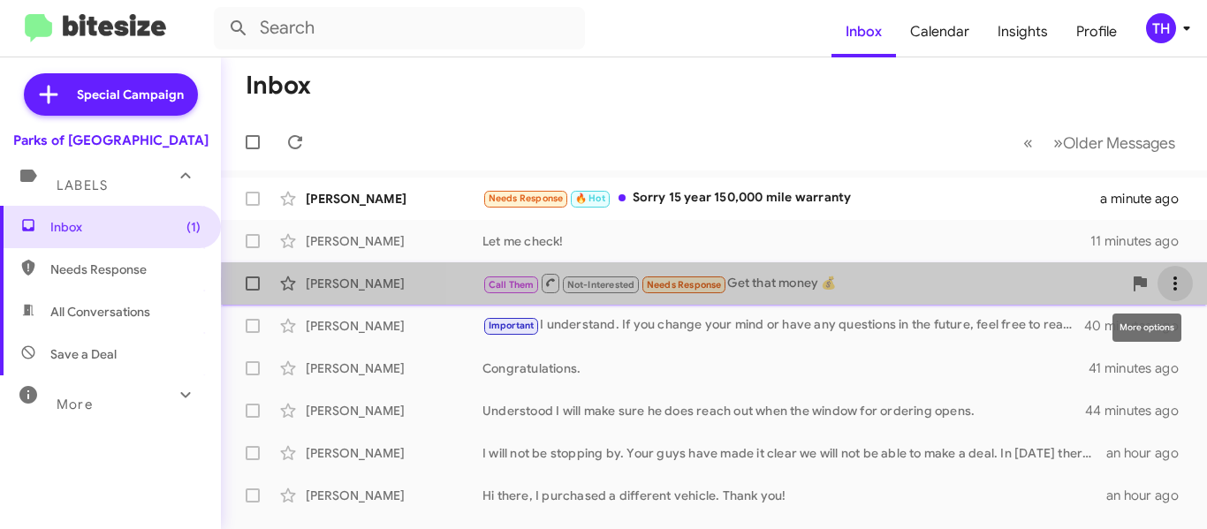
click at [1165, 285] on icon at bounding box center [1175, 283] width 21 height 21
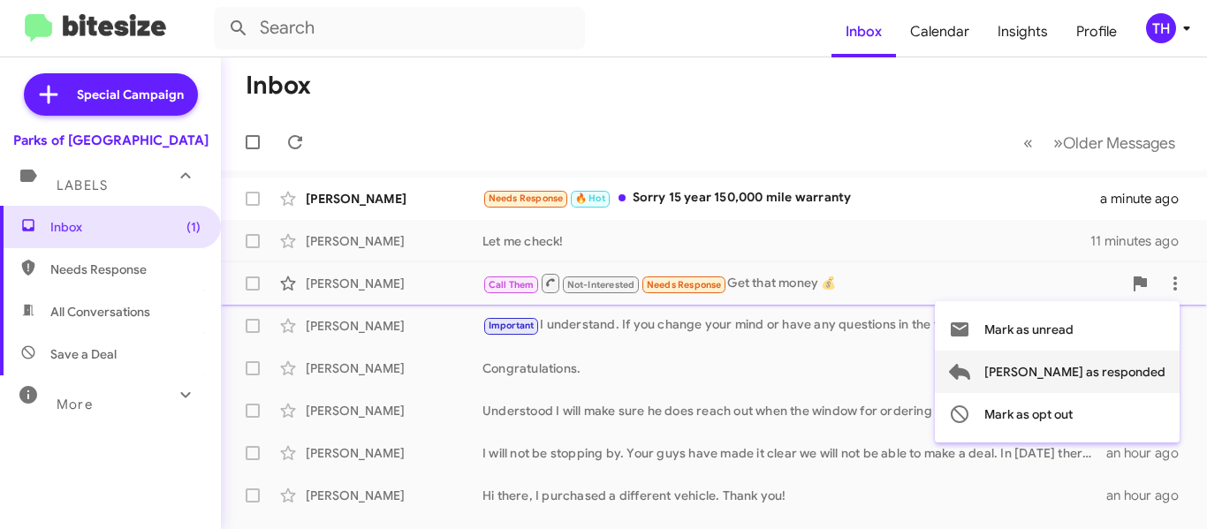
click at [1083, 370] on span "[PERSON_NAME] as responded" at bounding box center [1074, 372] width 181 height 42
